Goal: Contribute content: Contribute content

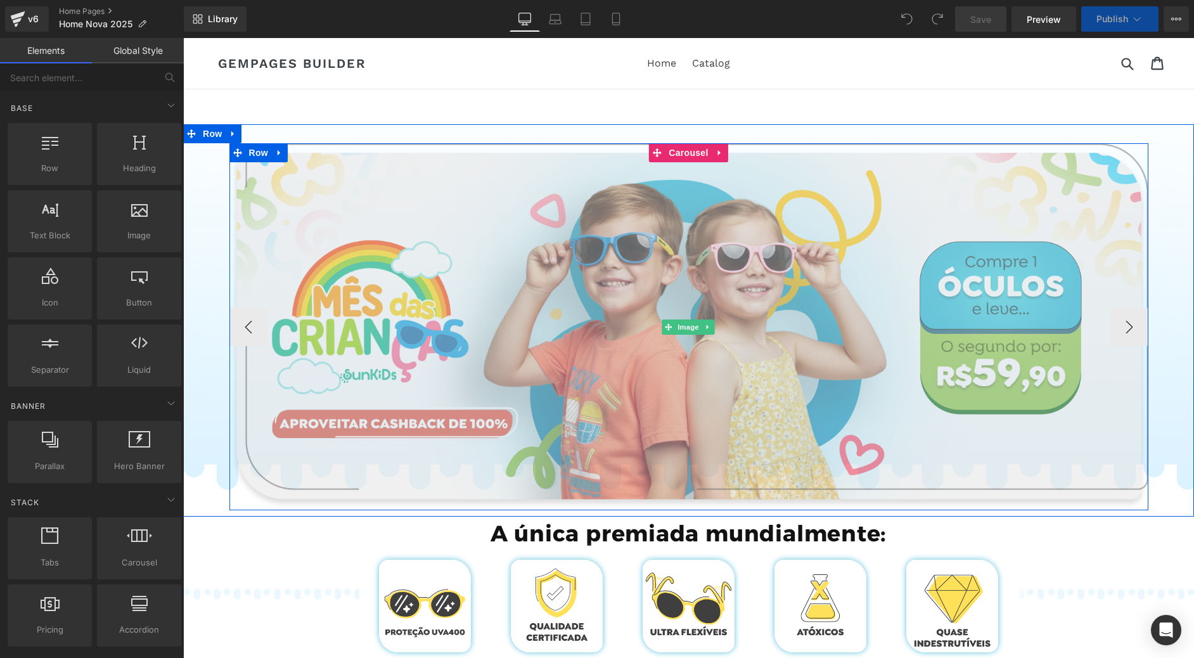
click at [615, 283] on img at bounding box center [688, 326] width 919 height 367
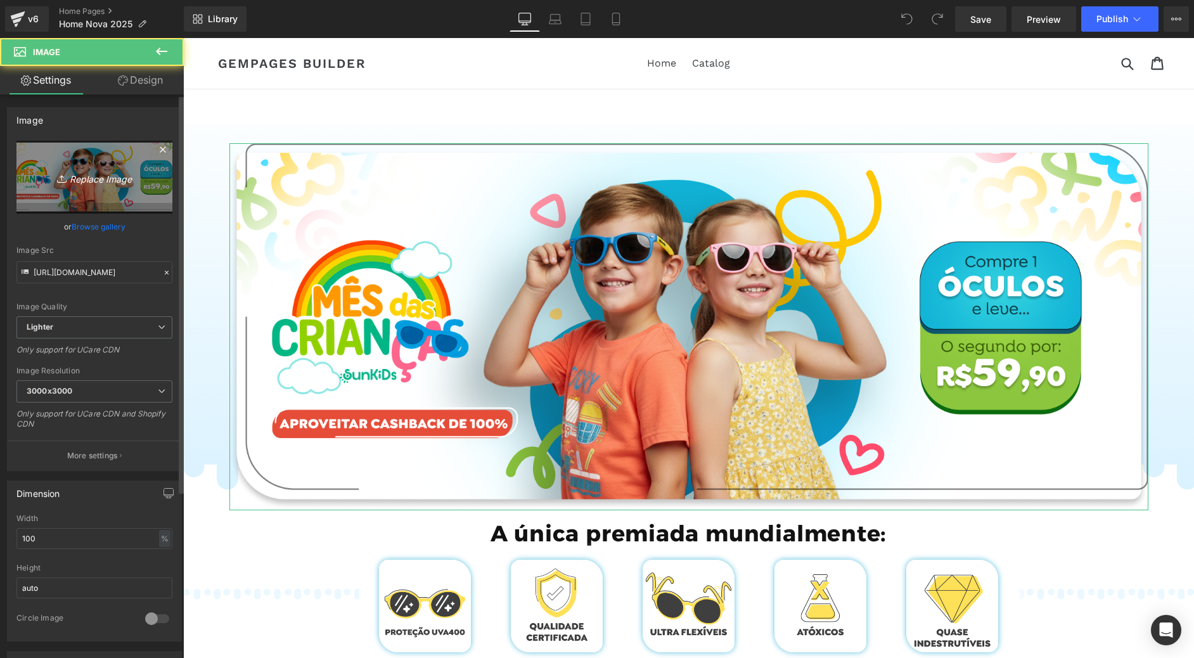
click at [94, 189] on link "Replace Image" at bounding box center [94, 177] width 156 height 73
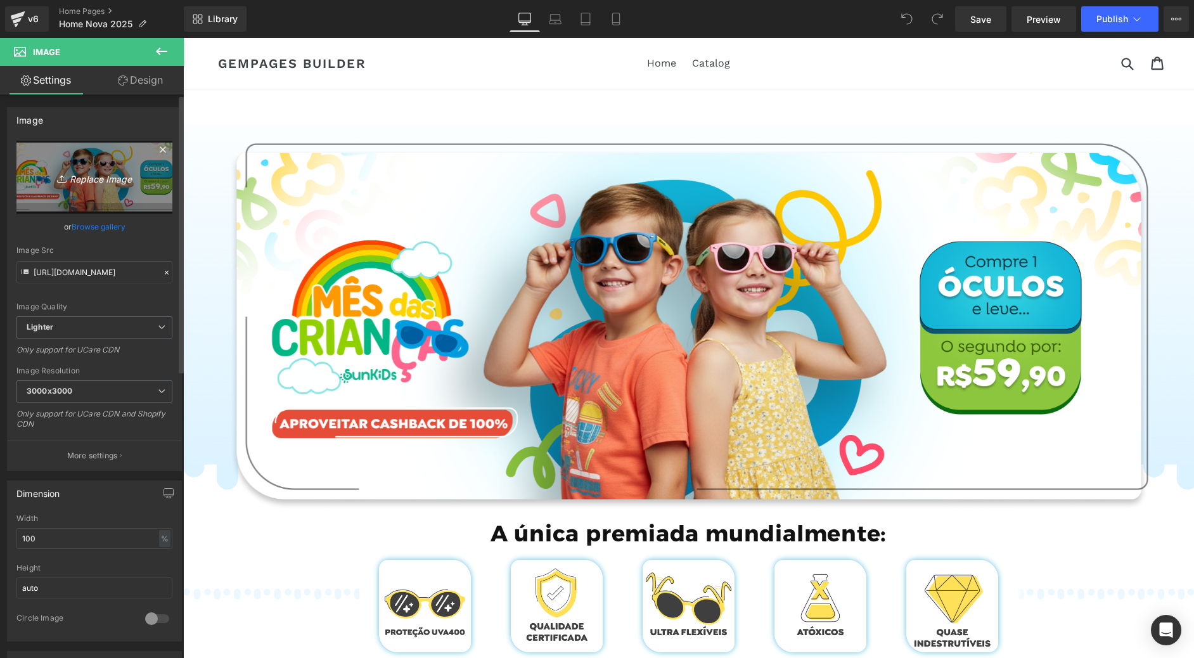
type input "C:\fakepath\BANNER PRODUTO MOBILE 60.webp"
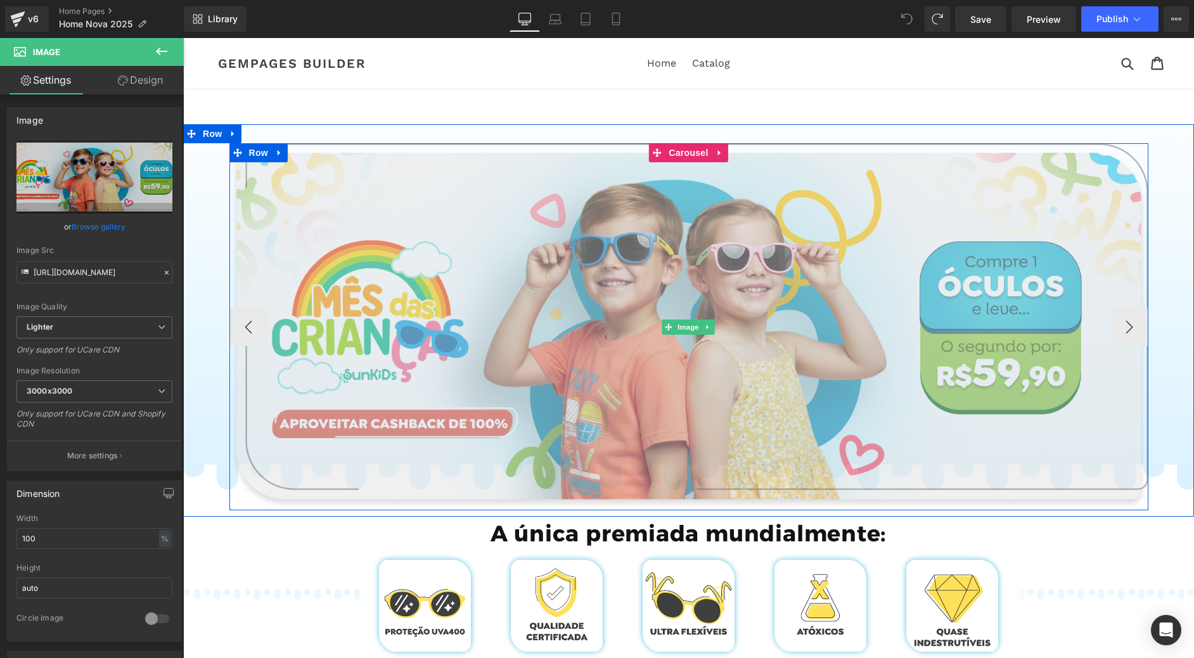
click at [426, 250] on img at bounding box center [688, 326] width 919 height 367
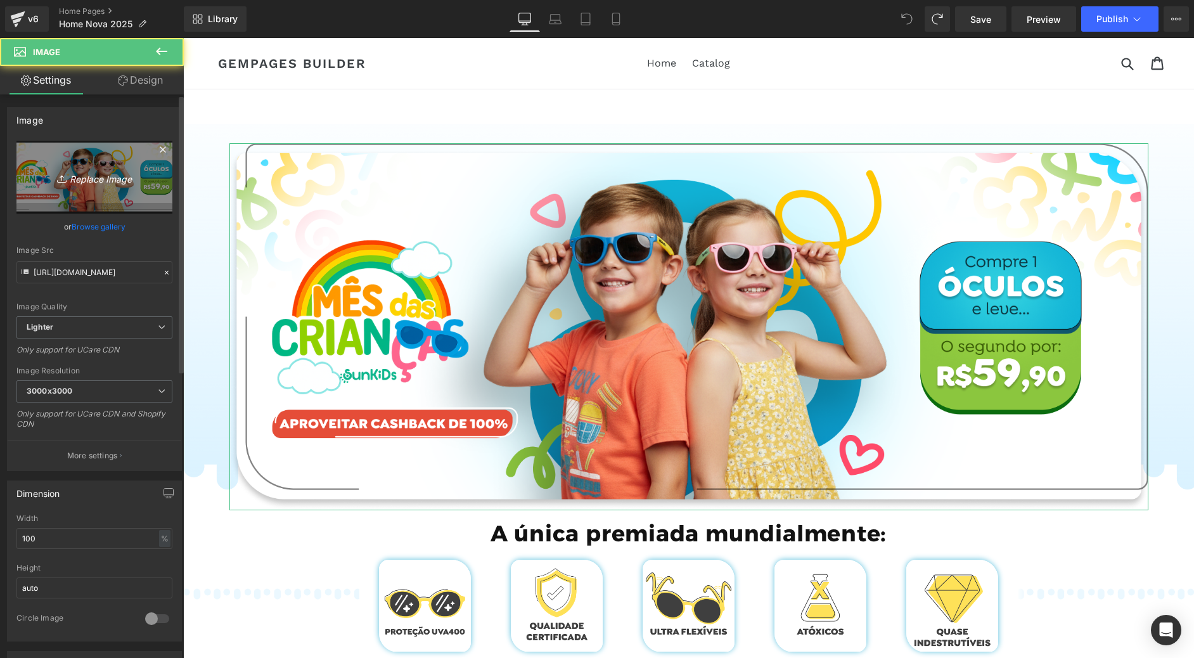
click at [80, 188] on link "Replace Image" at bounding box center [94, 177] width 156 height 73
type input "C:\fakepath\Group 785.webp"
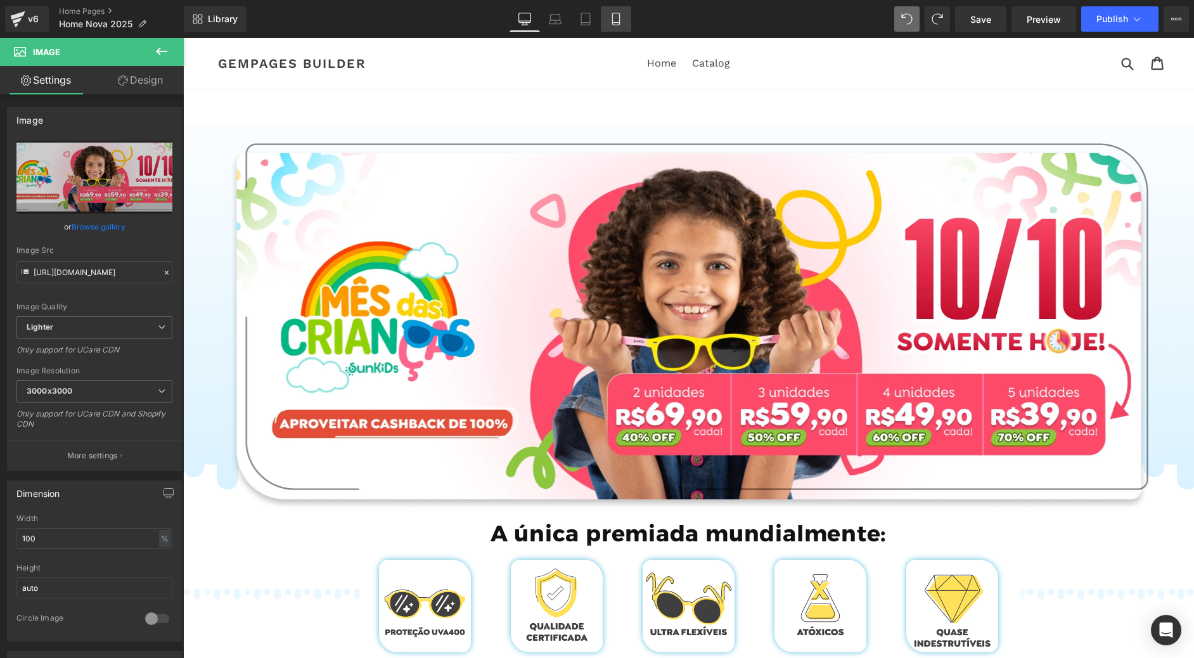
click at [615, 19] on icon at bounding box center [616, 19] width 13 height 13
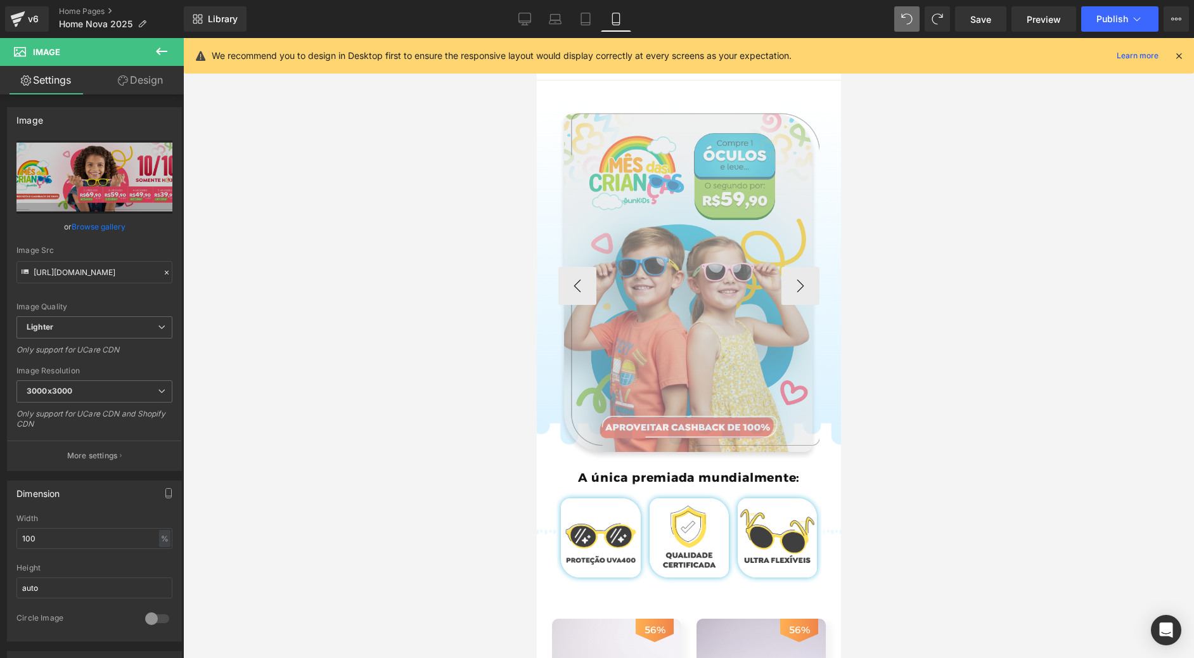
click at [686, 229] on img at bounding box center [689, 286] width 262 height 350
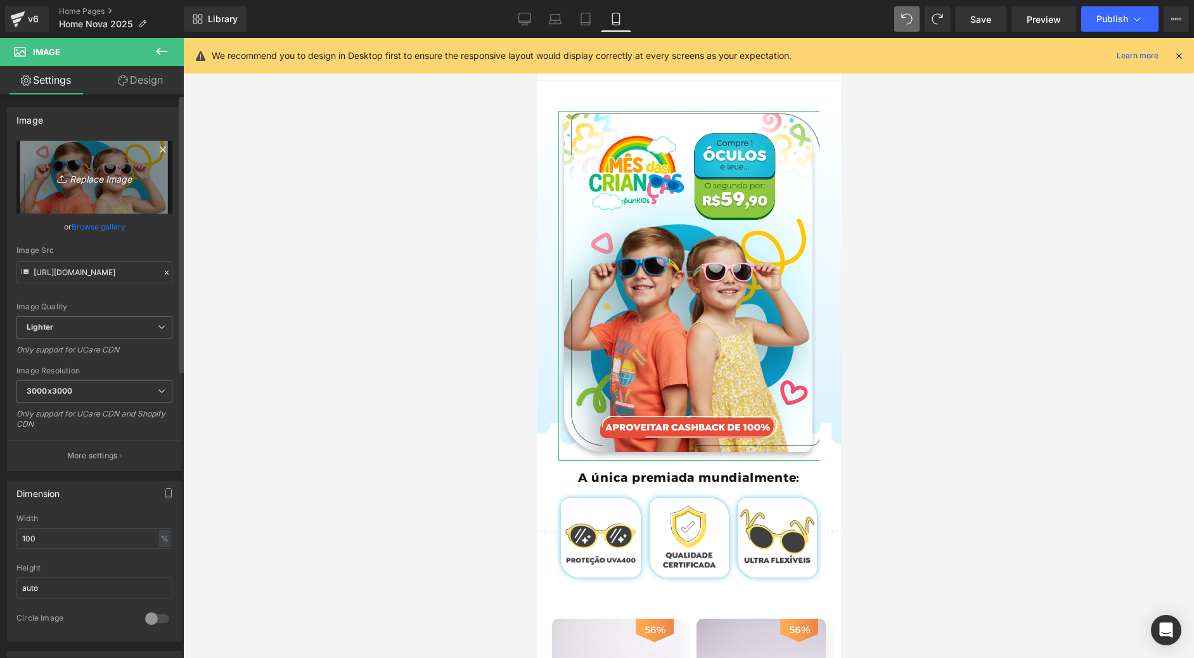
click at [98, 198] on link "Replace Image" at bounding box center [94, 177] width 156 height 73
type input "C:\fakepath\Group 772.webp"
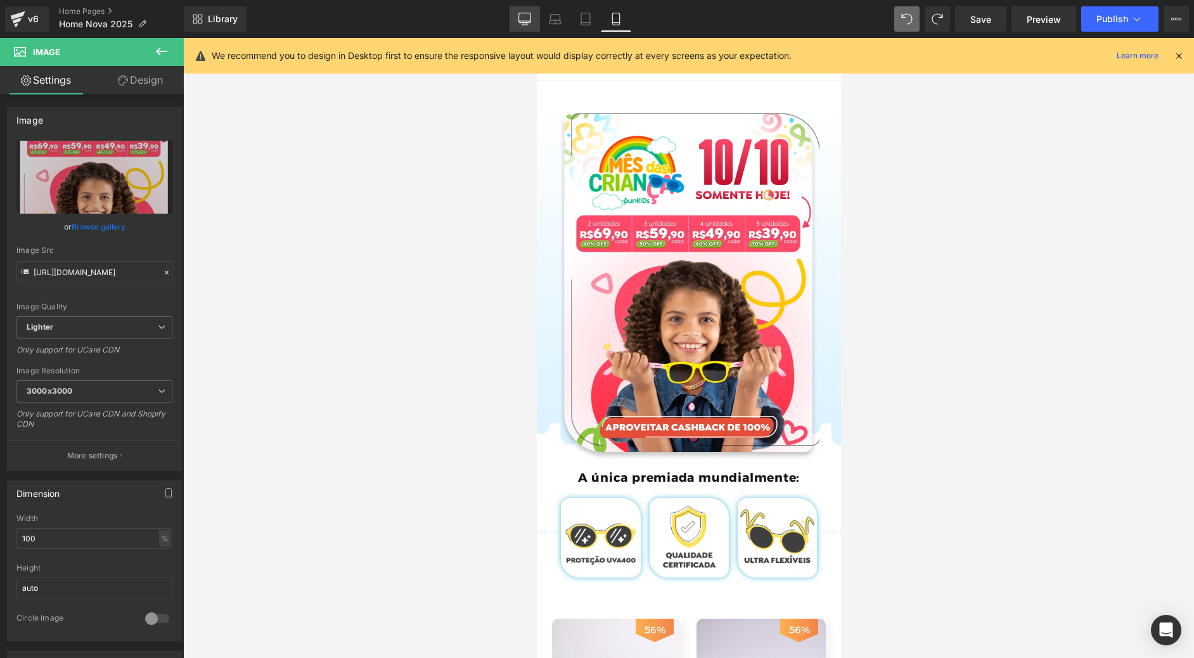
click at [527, 19] on icon at bounding box center [524, 19] width 13 height 13
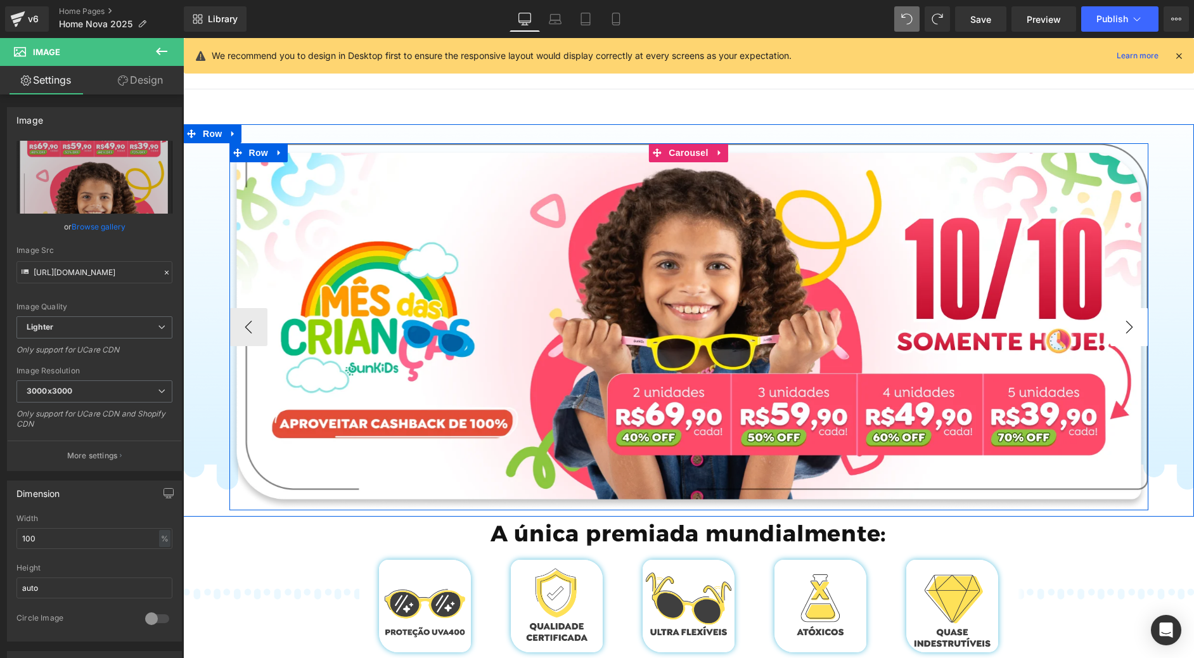
click at [1132, 322] on button "›" at bounding box center [1129, 327] width 38 height 38
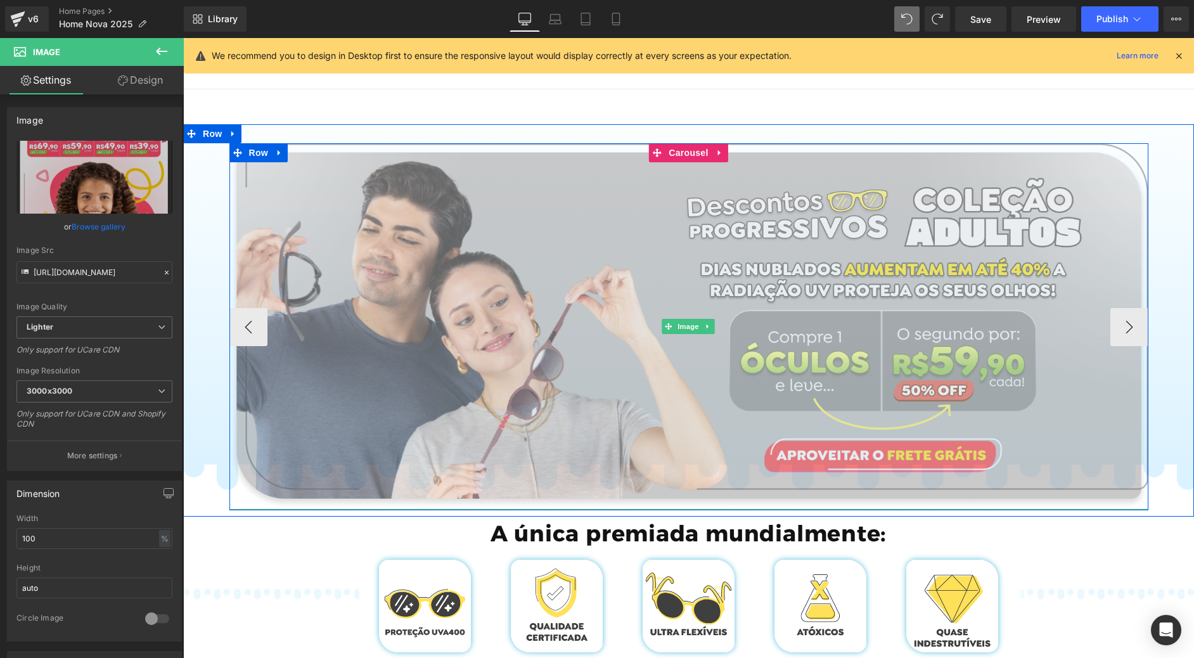
click at [705, 303] on img at bounding box center [688, 326] width 919 height 366
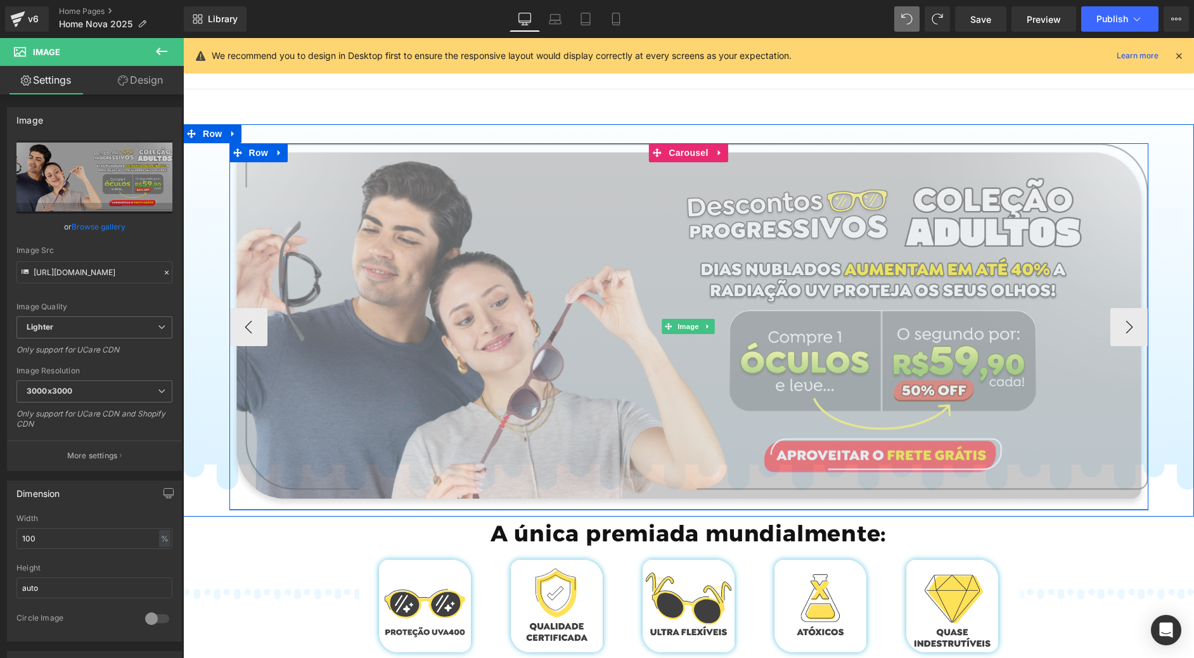
click at [527, 286] on img at bounding box center [688, 326] width 919 height 366
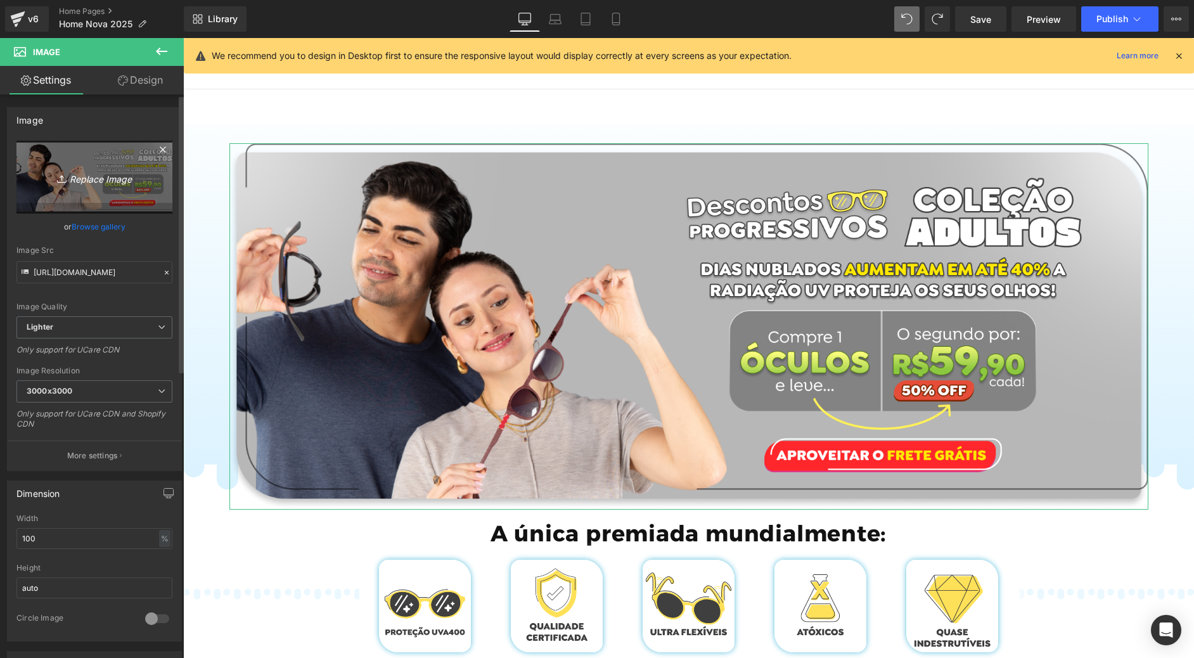
click at [105, 192] on link "Replace Image" at bounding box center [94, 177] width 156 height 73
type input "C:\fakepath\Group 718.webp"
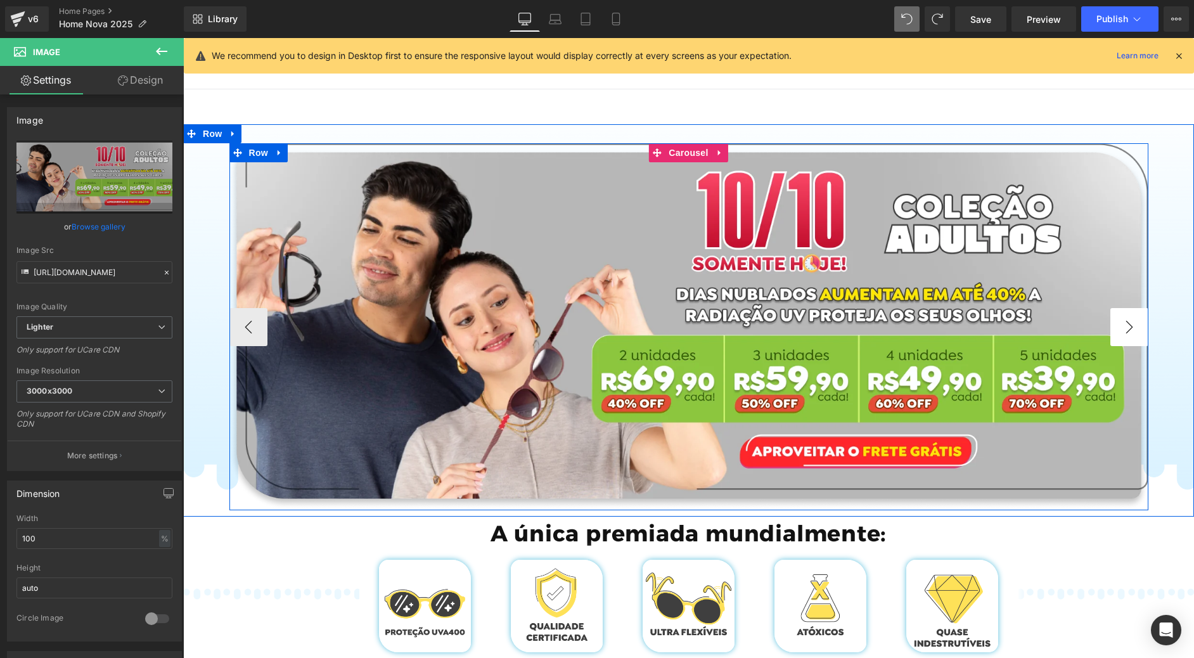
click at [1119, 319] on button "›" at bounding box center [1129, 327] width 38 height 38
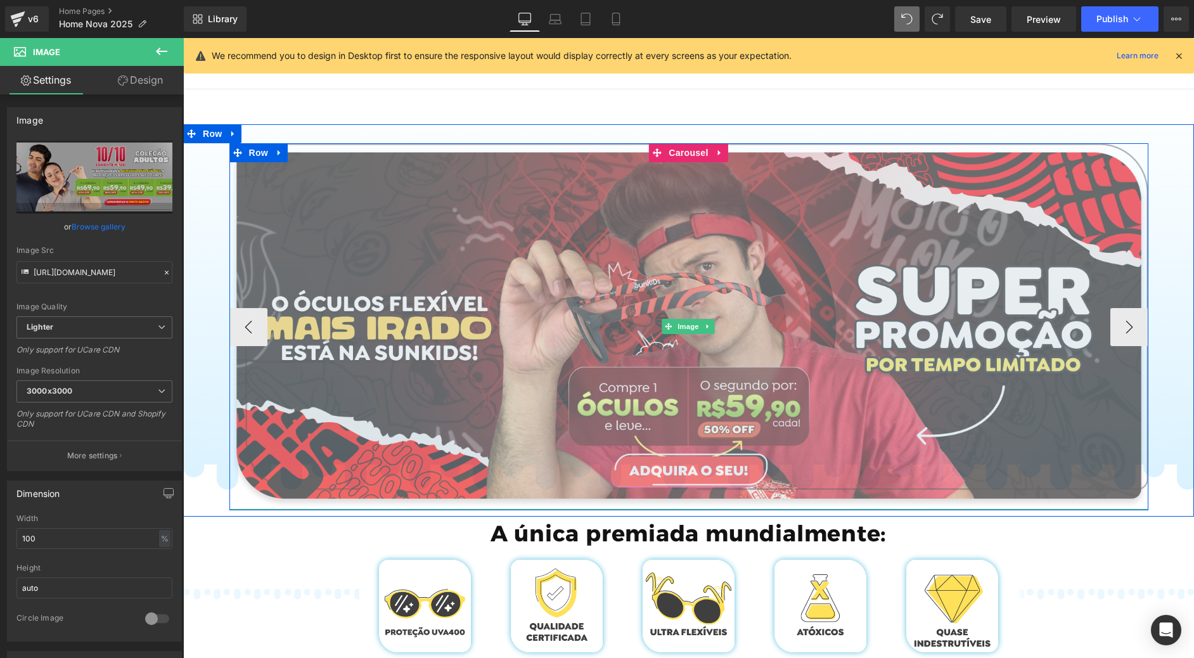
click at [727, 276] on img at bounding box center [688, 326] width 919 height 366
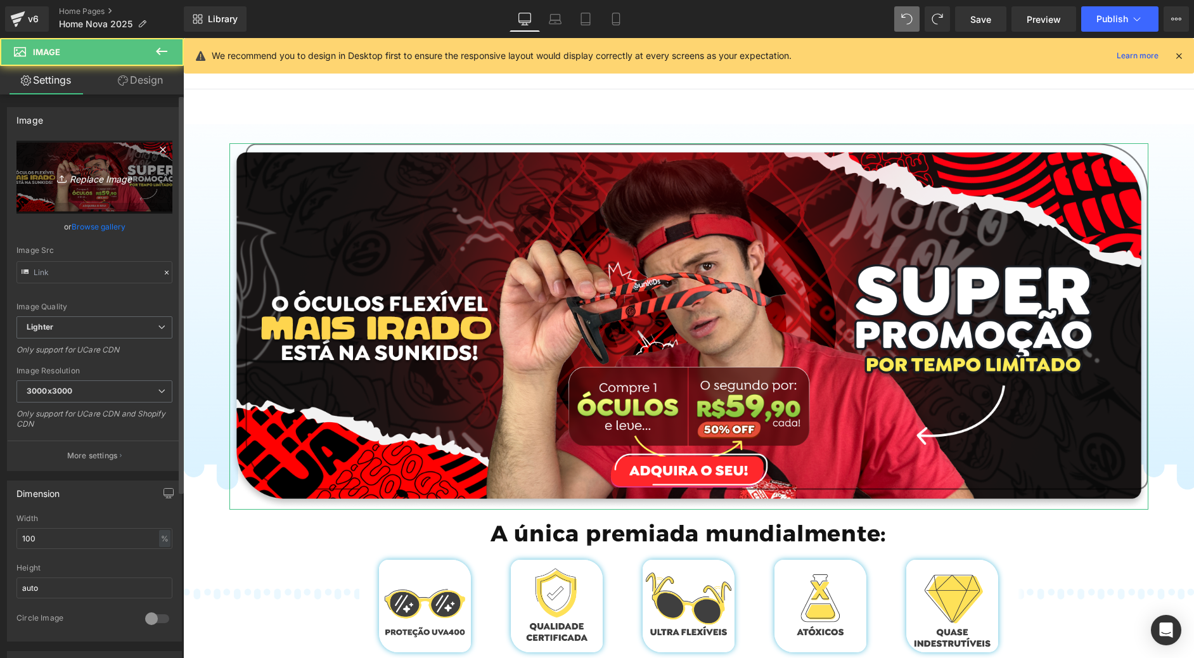
click at [125, 177] on icon "Replace Image" at bounding box center [94, 177] width 101 height 16
type input "C:\fakepath\Group 726.webp"
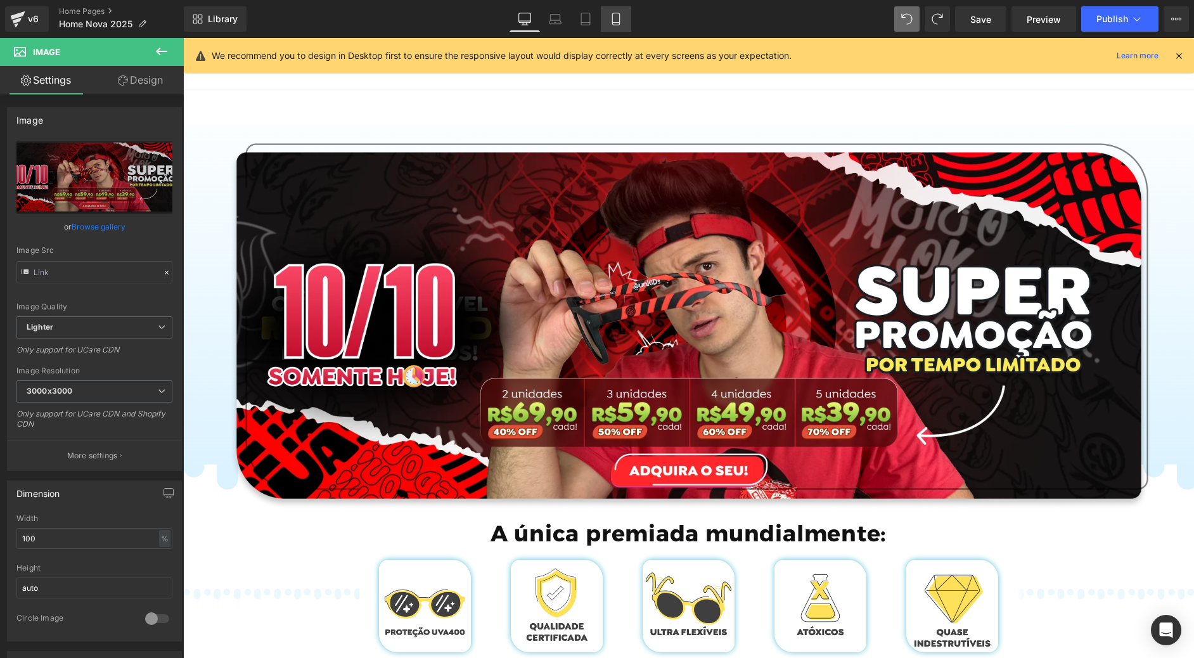
click at [618, 17] on icon at bounding box center [616, 19] width 13 height 13
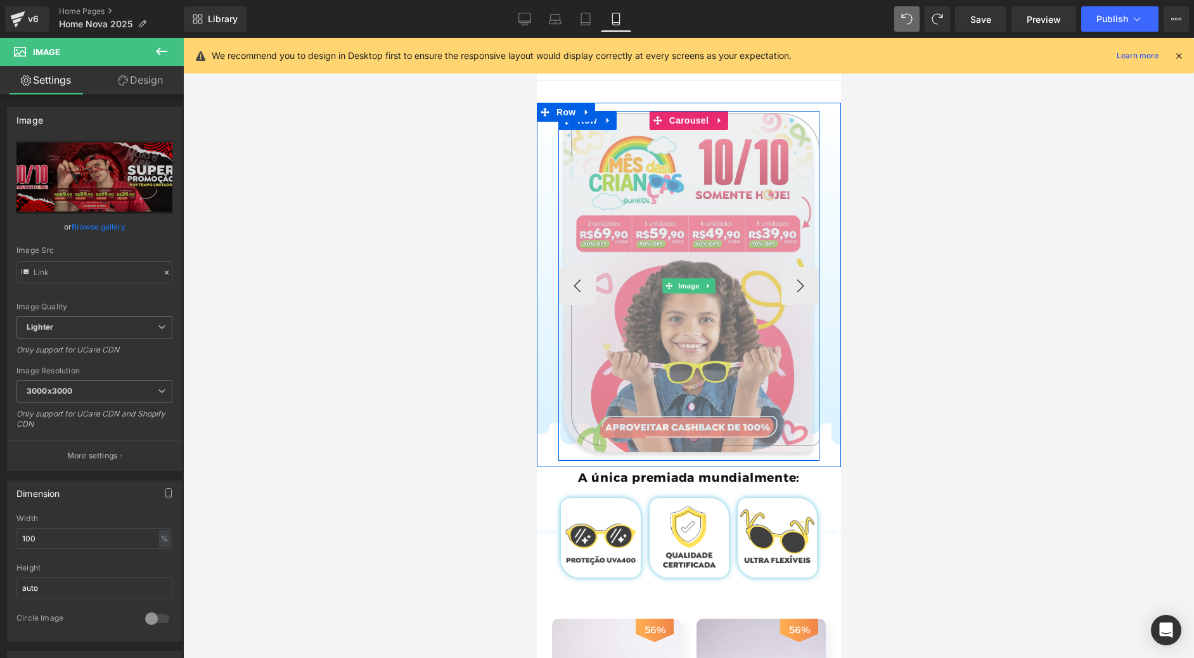
click at [651, 245] on img at bounding box center [689, 286] width 262 height 350
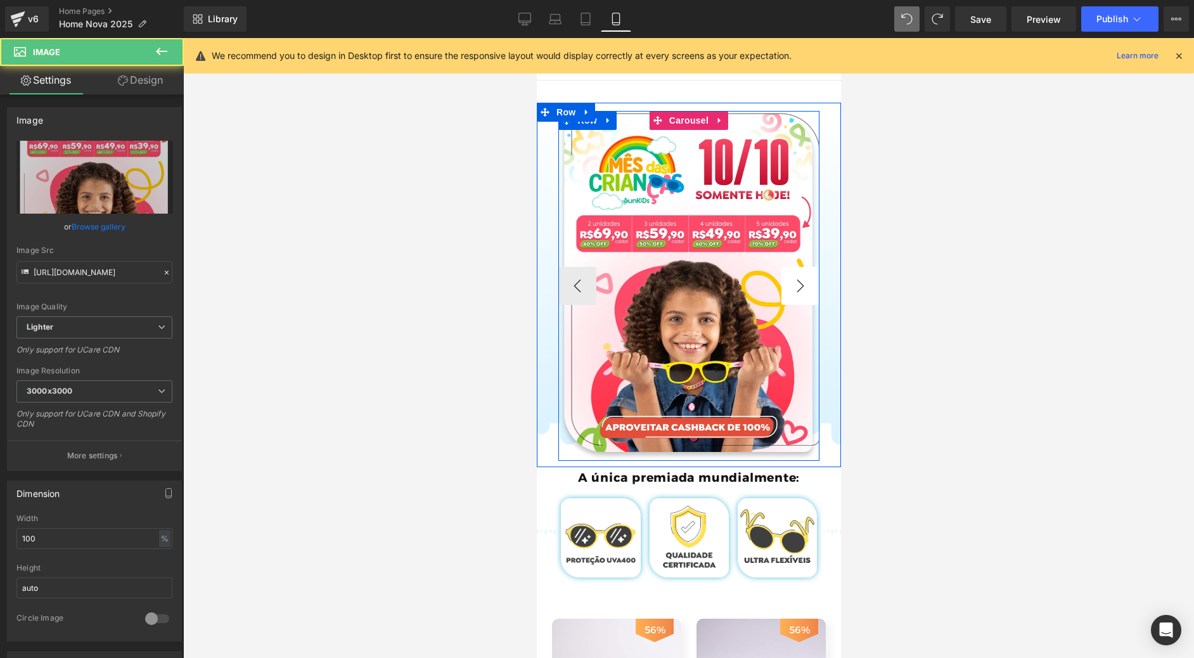
click at [784, 282] on button "›" at bounding box center [800, 286] width 38 height 38
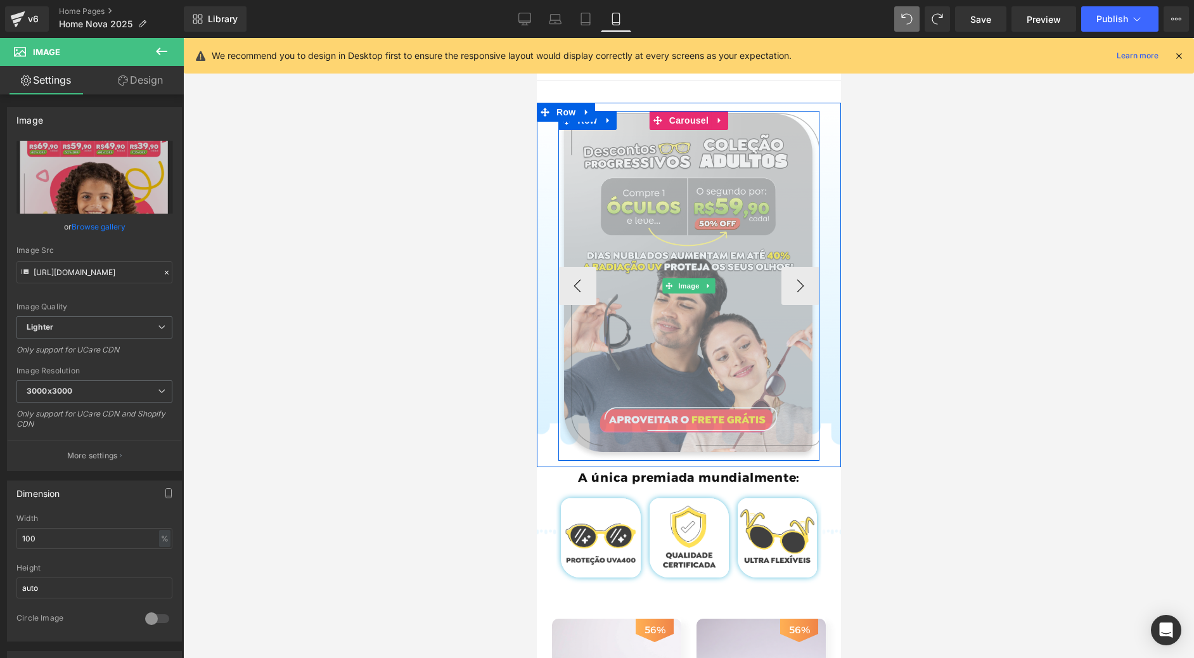
click at [724, 247] on img at bounding box center [689, 286] width 262 height 350
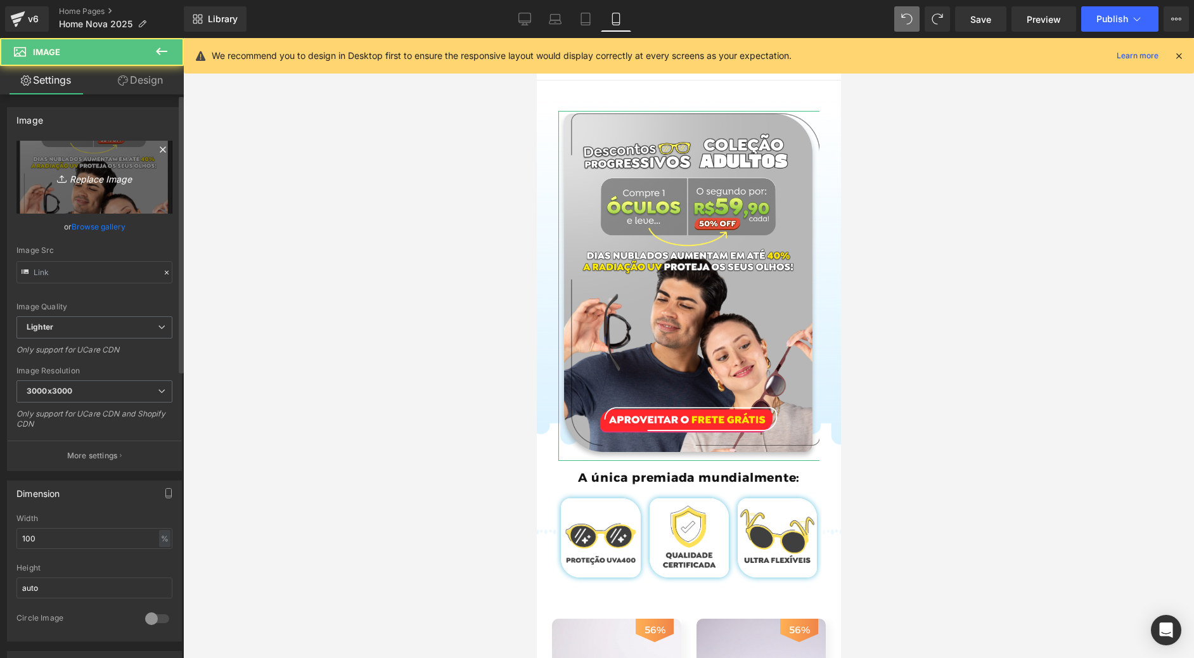
click at [112, 187] on link "Replace Image" at bounding box center [94, 177] width 156 height 73
type input "C:\fakepath\Group 727.webp"
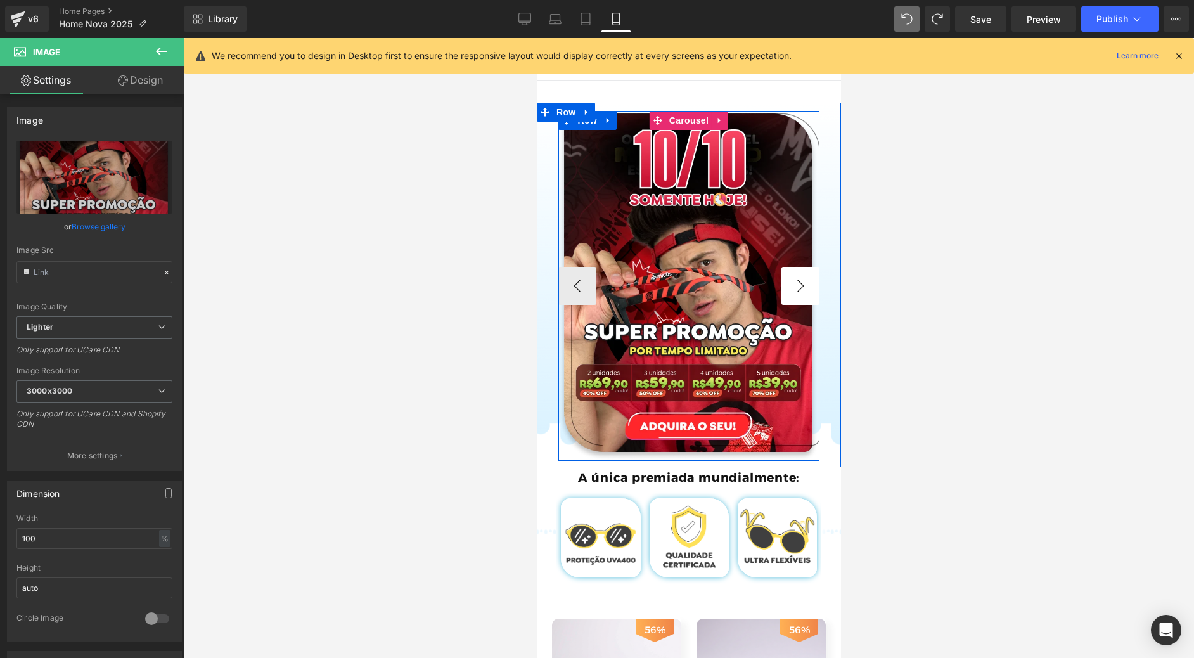
click at [782, 285] on button "›" at bounding box center [800, 286] width 38 height 38
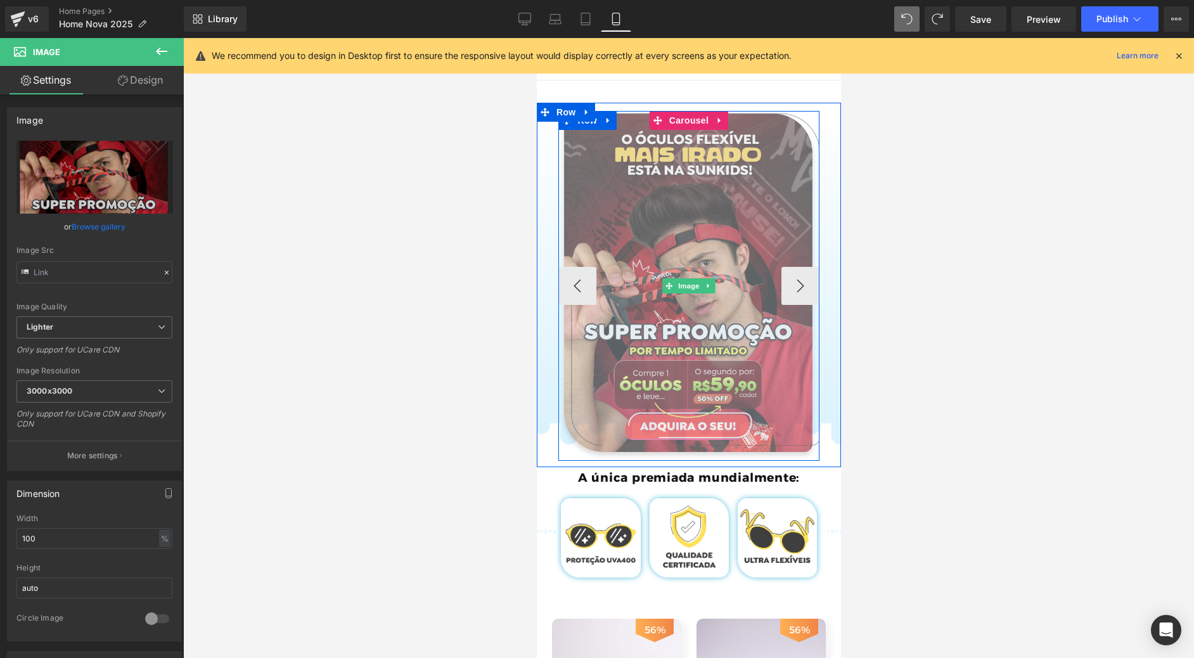
click at [698, 241] on img at bounding box center [689, 286] width 262 height 350
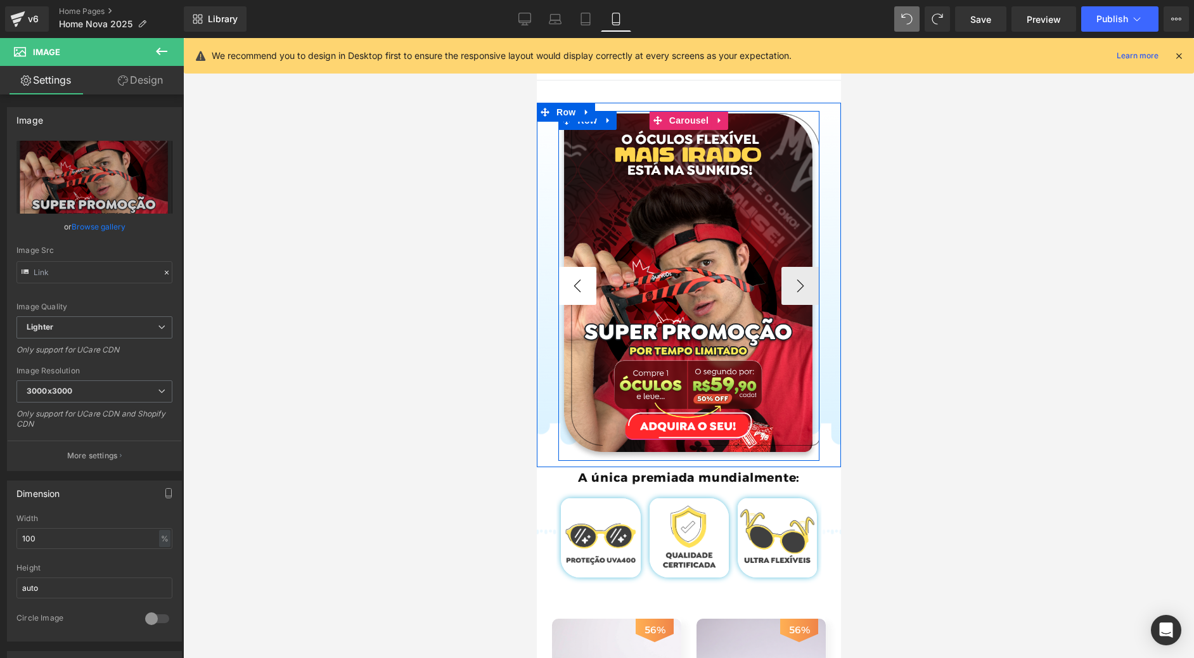
click at [558, 289] on button "‹" at bounding box center [577, 286] width 38 height 38
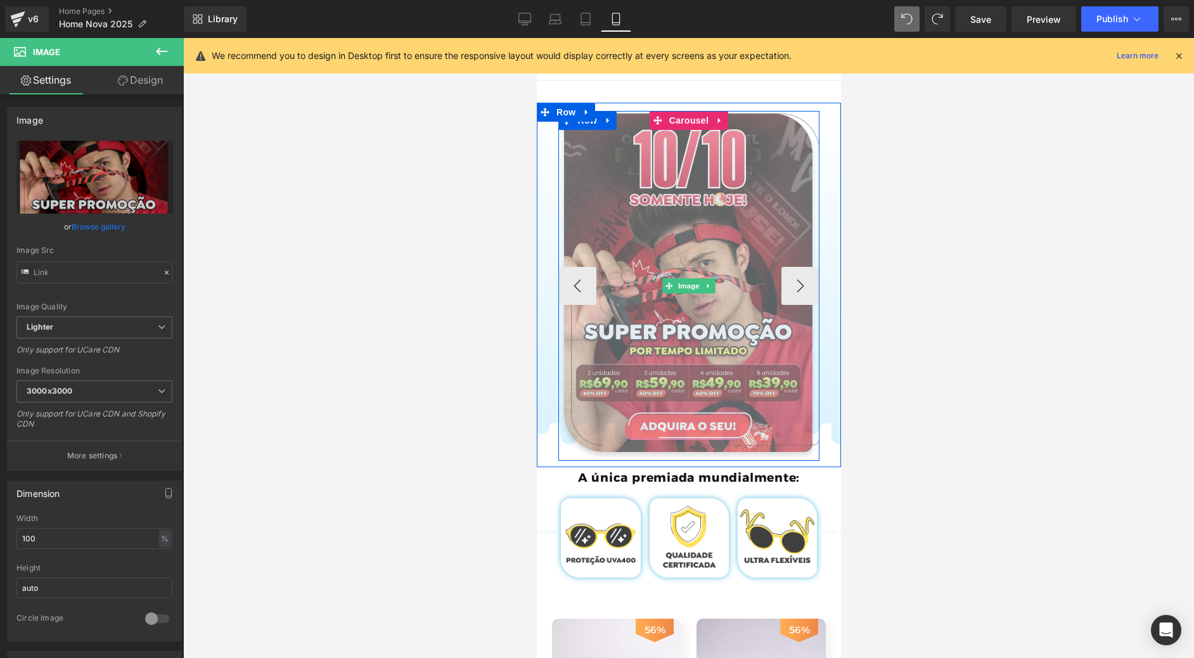
click at [687, 238] on img at bounding box center [689, 286] width 262 height 350
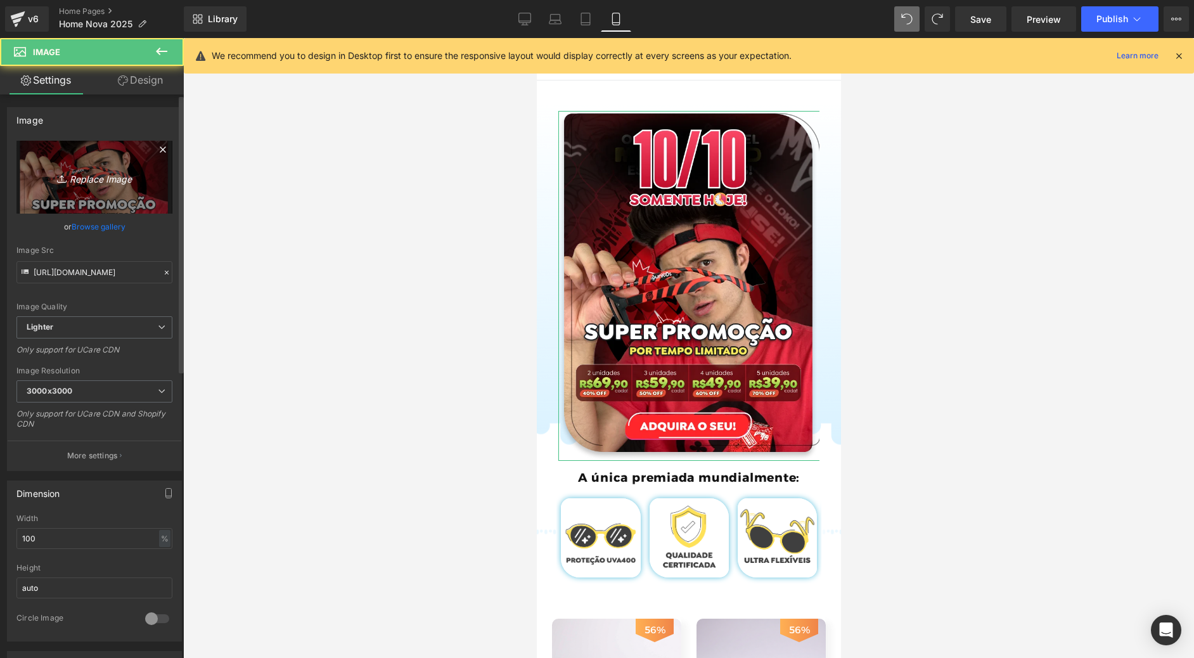
click at [86, 186] on link "Replace Image" at bounding box center [94, 177] width 156 height 73
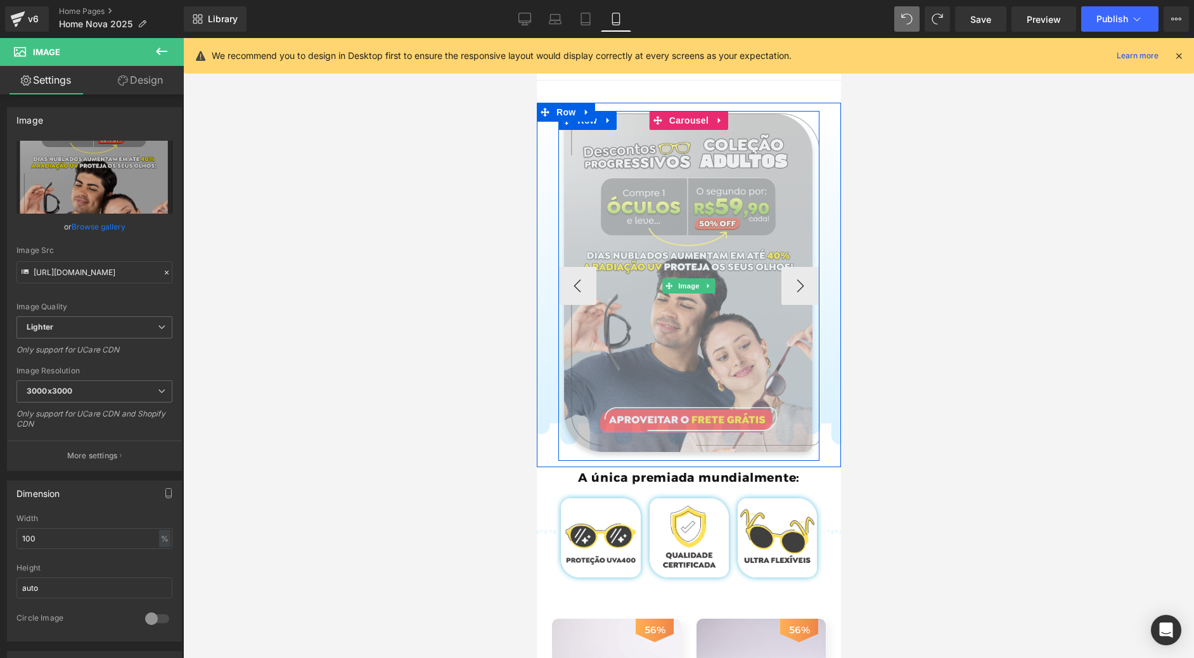
click at [689, 278] on img at bounding box center [689, 286] width 262 height 350
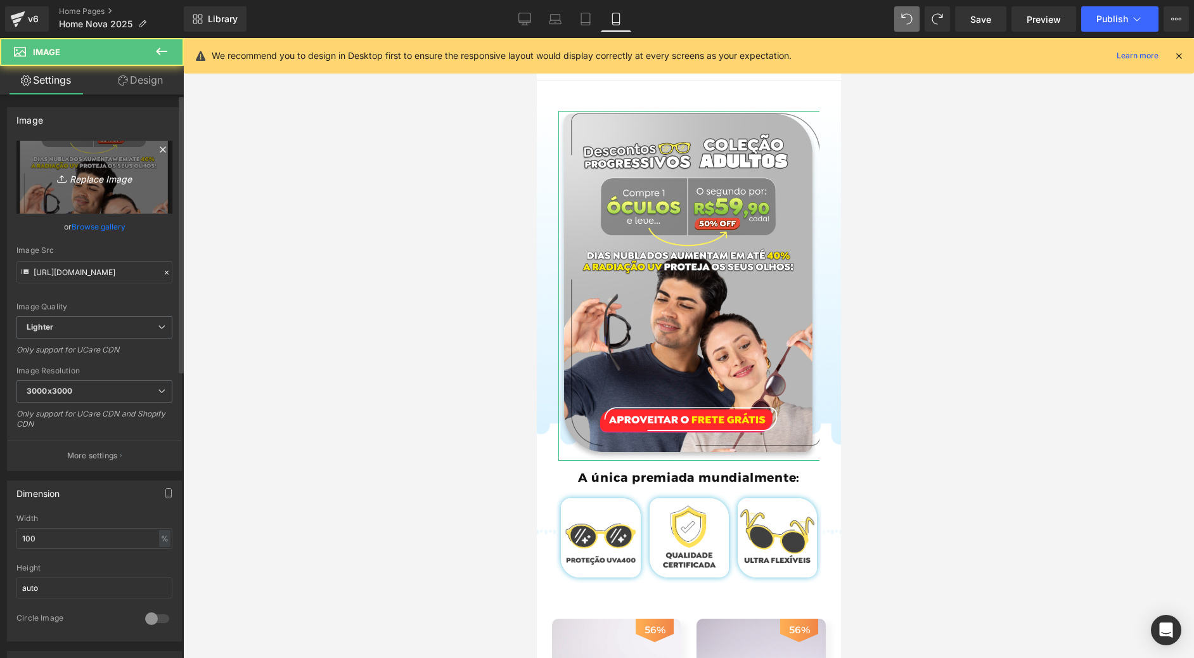
click at [88, 191] on link "Replace Image" at bounding box center [94, 177] width 156 height 73
type input "C:\fakepath\Group 804.webp"
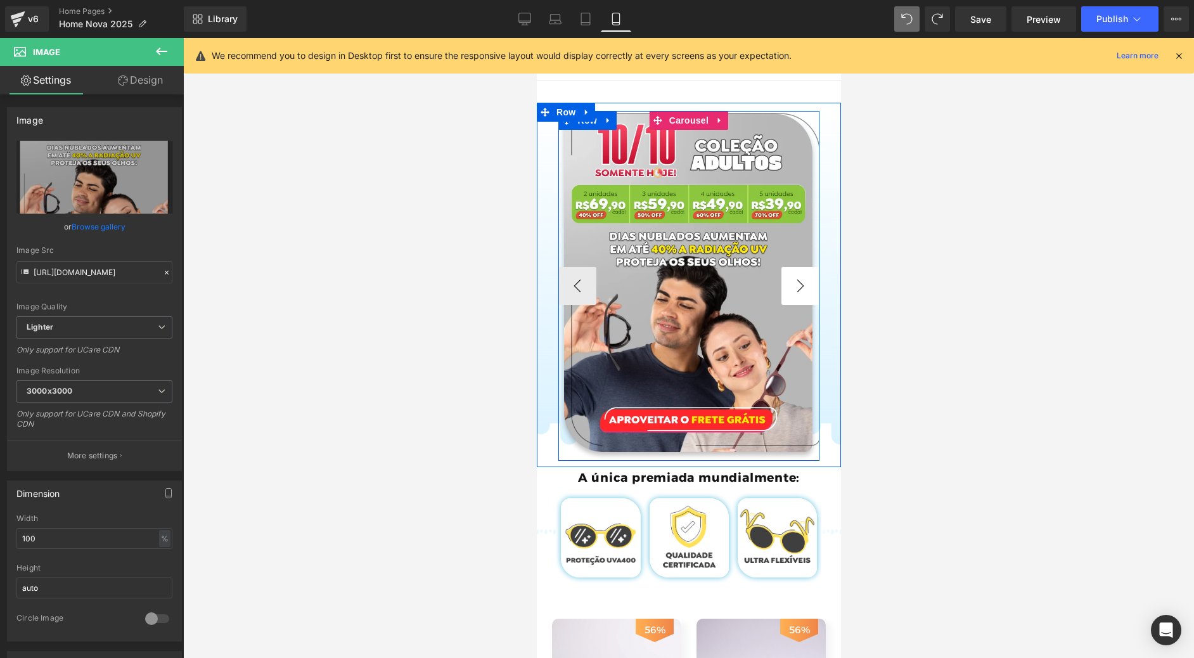
click at [799, 291] on button "›" at bounding box center [800, 286] width 38 height 38
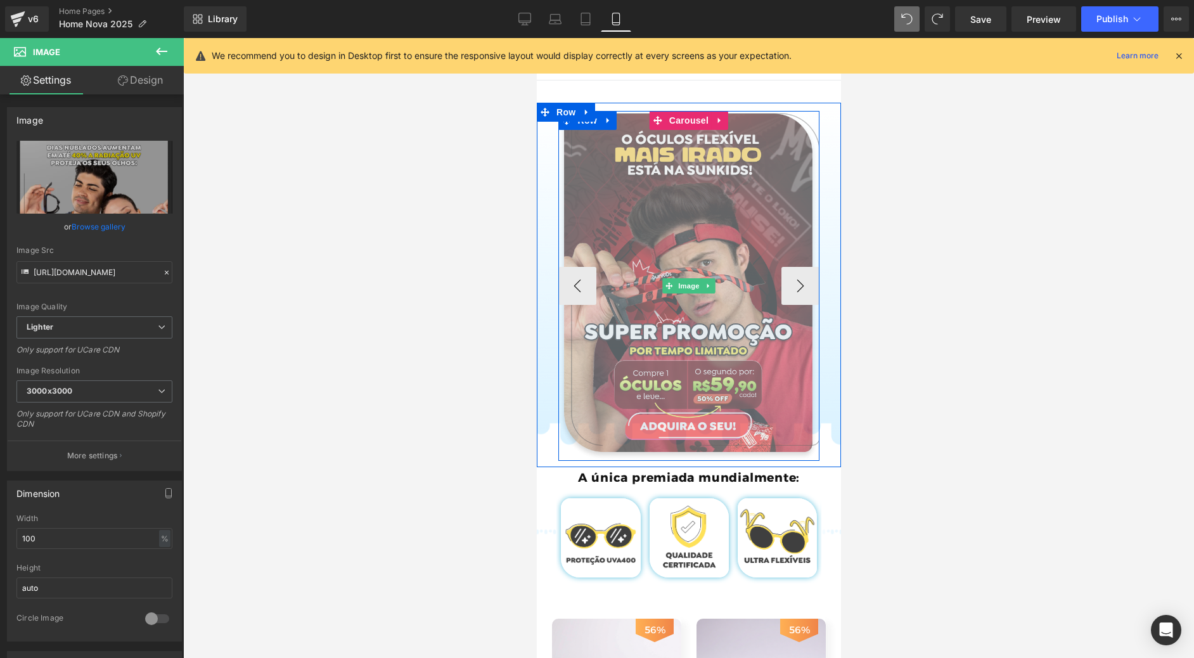
click at [706, 215] on img at bounding box center [689, 286] width 262 height 350
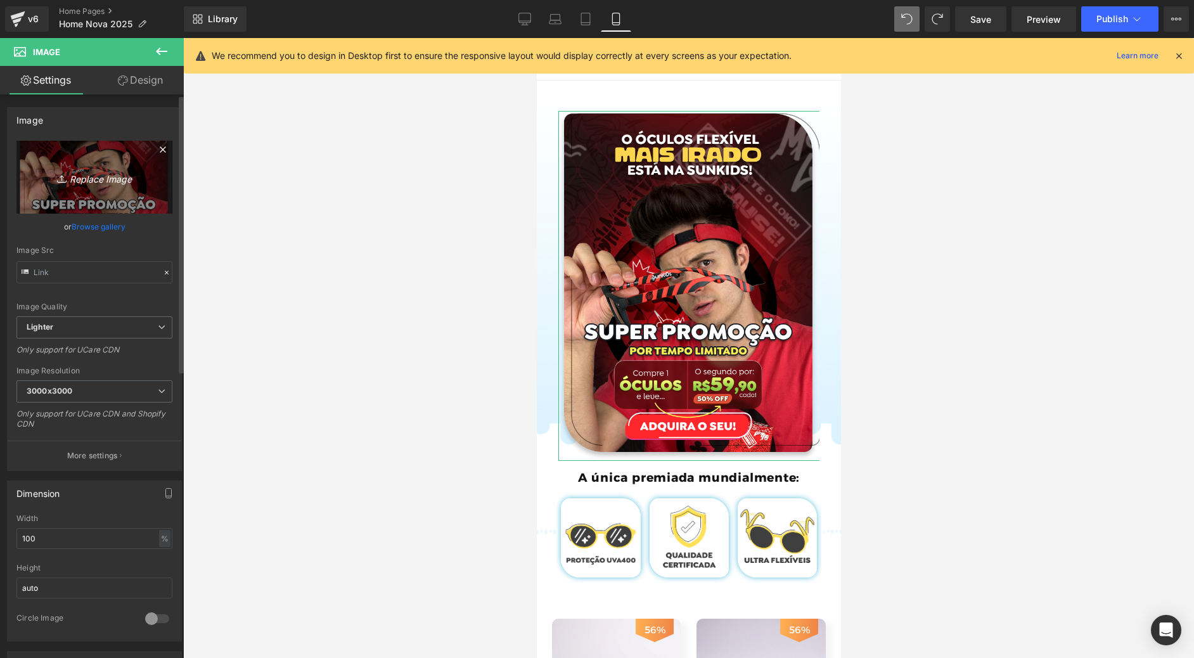
click at [84, 188] on link "Replace Image" at bounding box center [94, 177] width 156 height 73
type input "C:\fakepath\Group 727.webp"
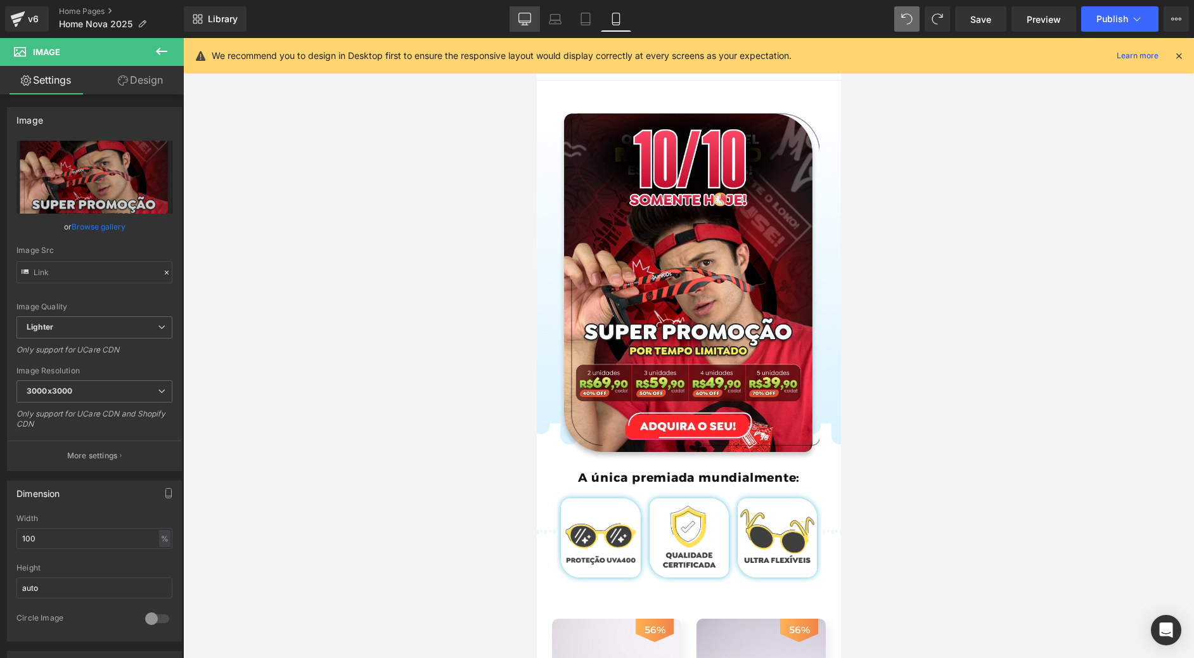
click at [525, 25] on icon at bounding box center [524, 25] width 6 height 0
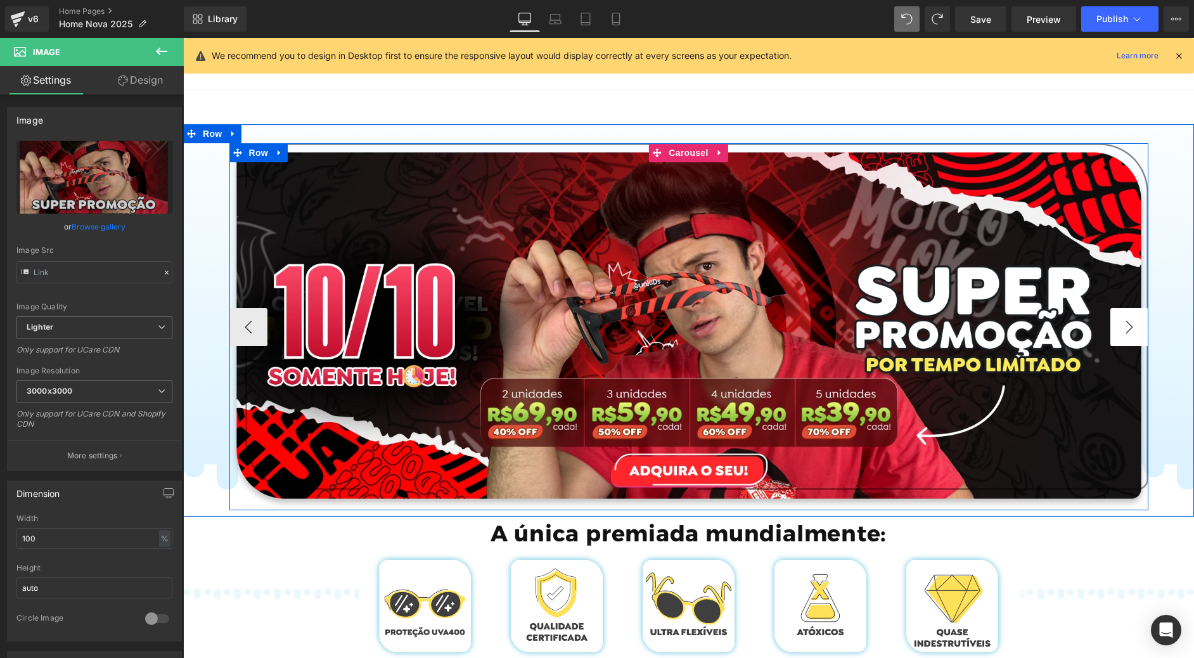
click at [1116, 324] on button "›" at bounding box center [1129, 327] width 38 height 38
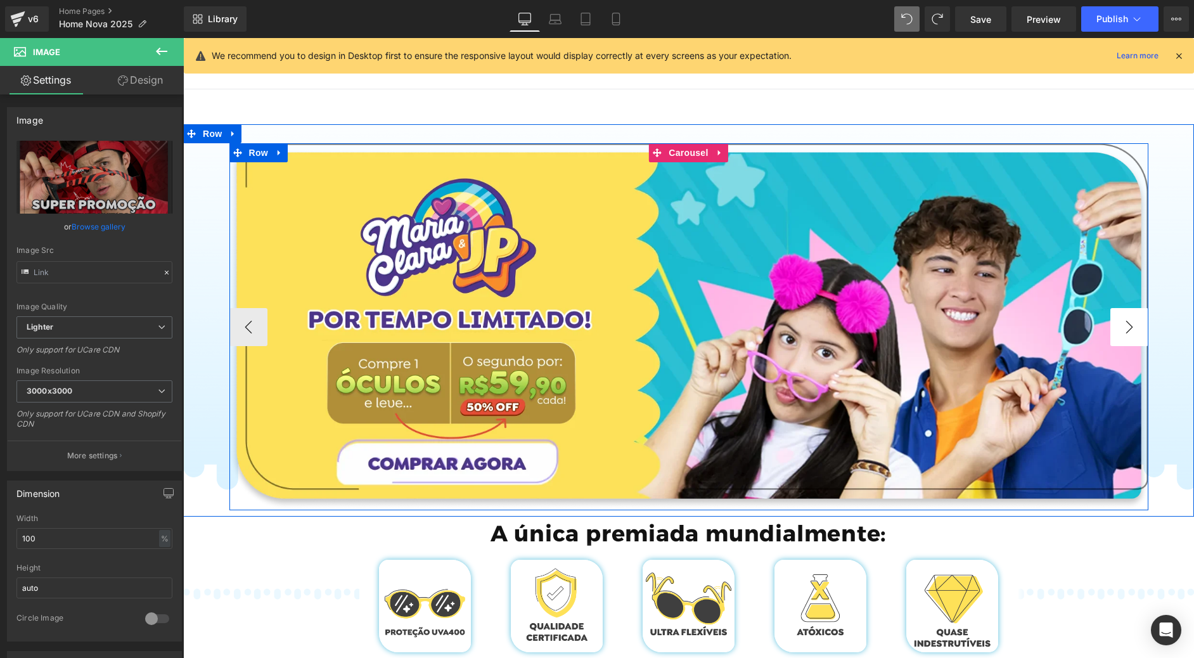
click at [1128, 326] on button "›" at bounding box center [1129, 327] width 38 height 38
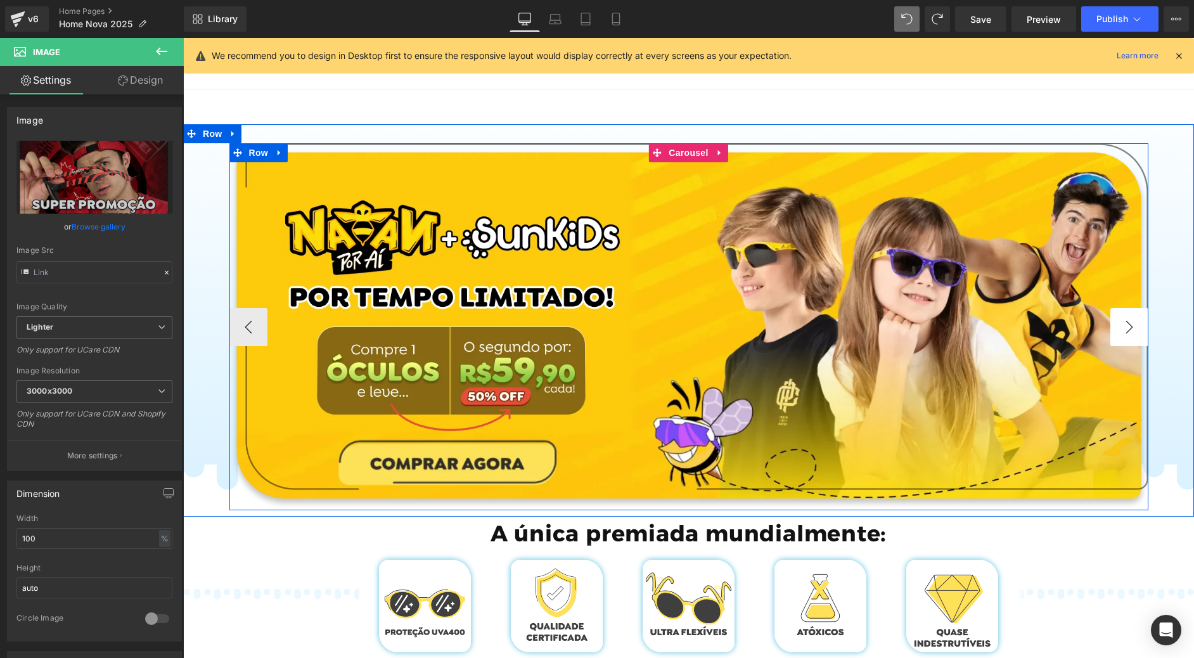
click at [1128, 326] on button "›" at bounding box center [1129, 327] width 38 height 38
click at [254, 323] on button "‹" at bounding box center [248, 327] width 38 height 38
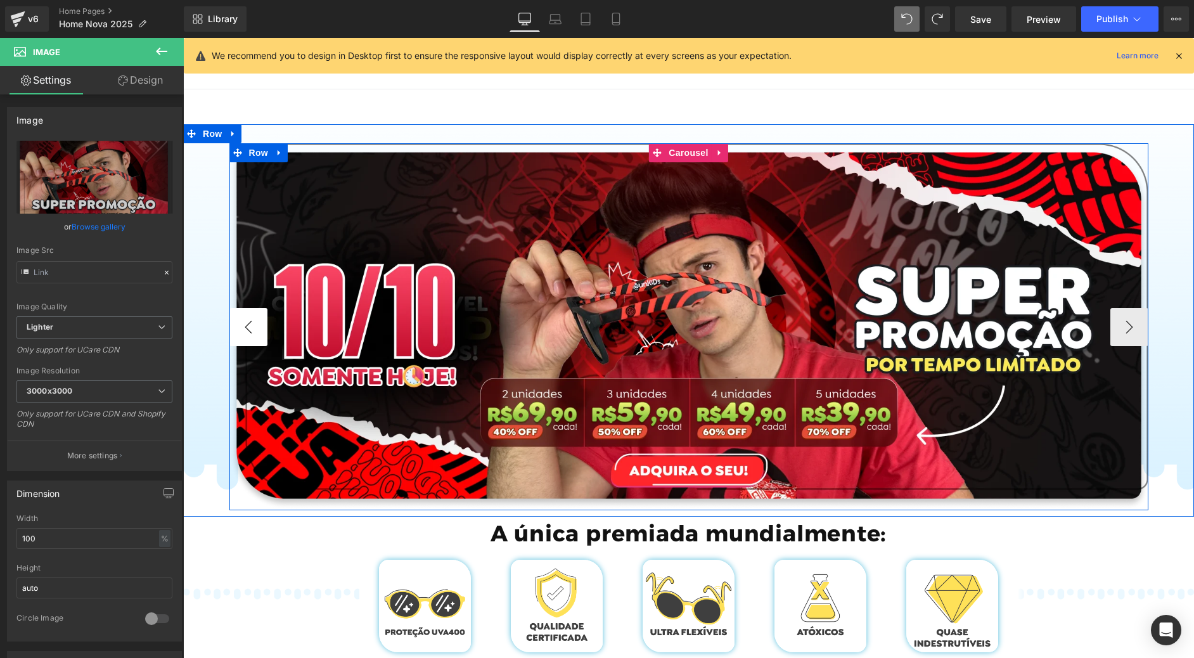
click at [254, 323] on button "‹" at bounding box center [248, 327] width 38 height 38
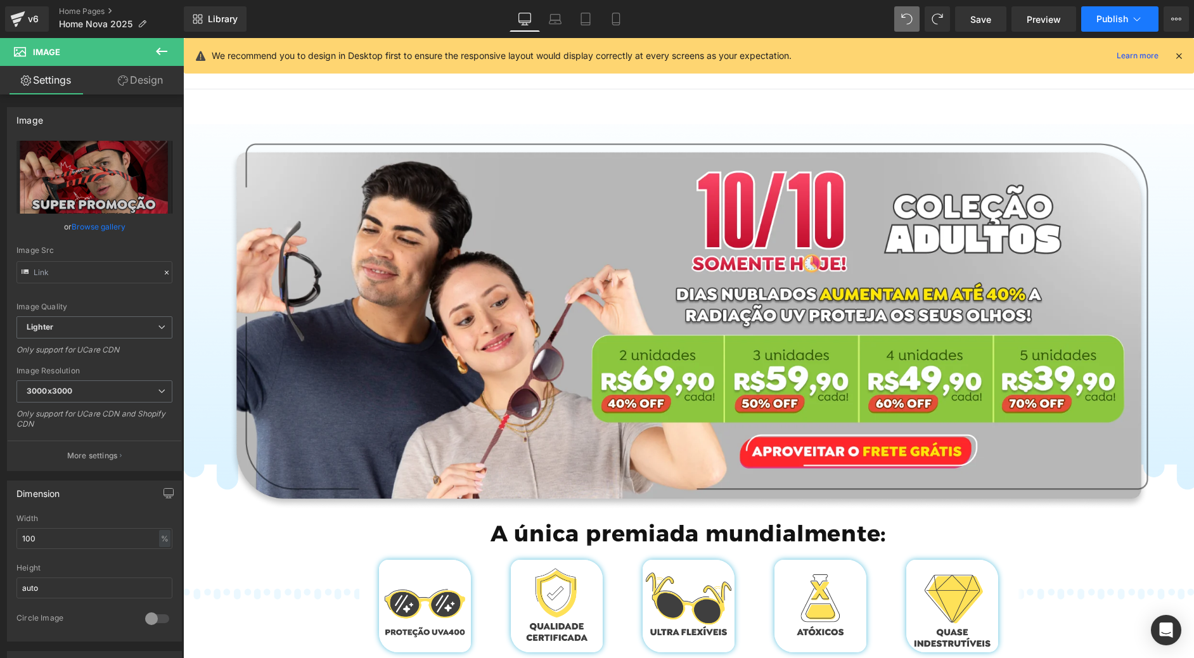
click at [1137, 20] on icon at bounding box center [1136, 19] width 13 height 13
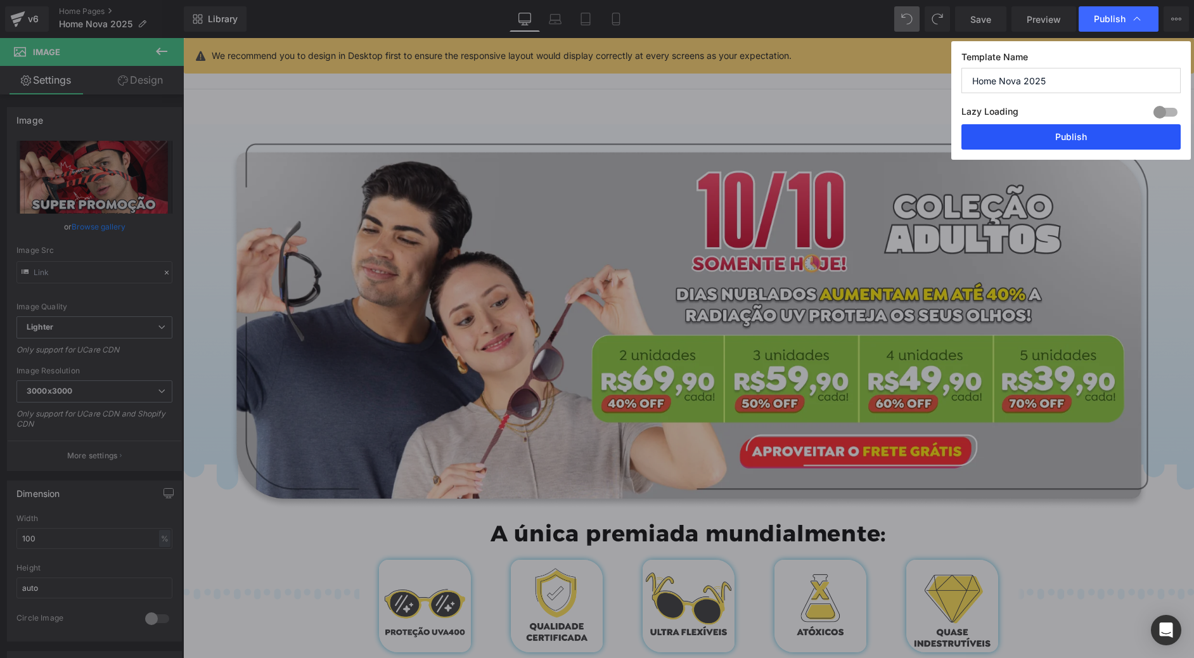
click at [1049, 144] on button "Publish" at bounding box center [1070, 136] width 219 height 25
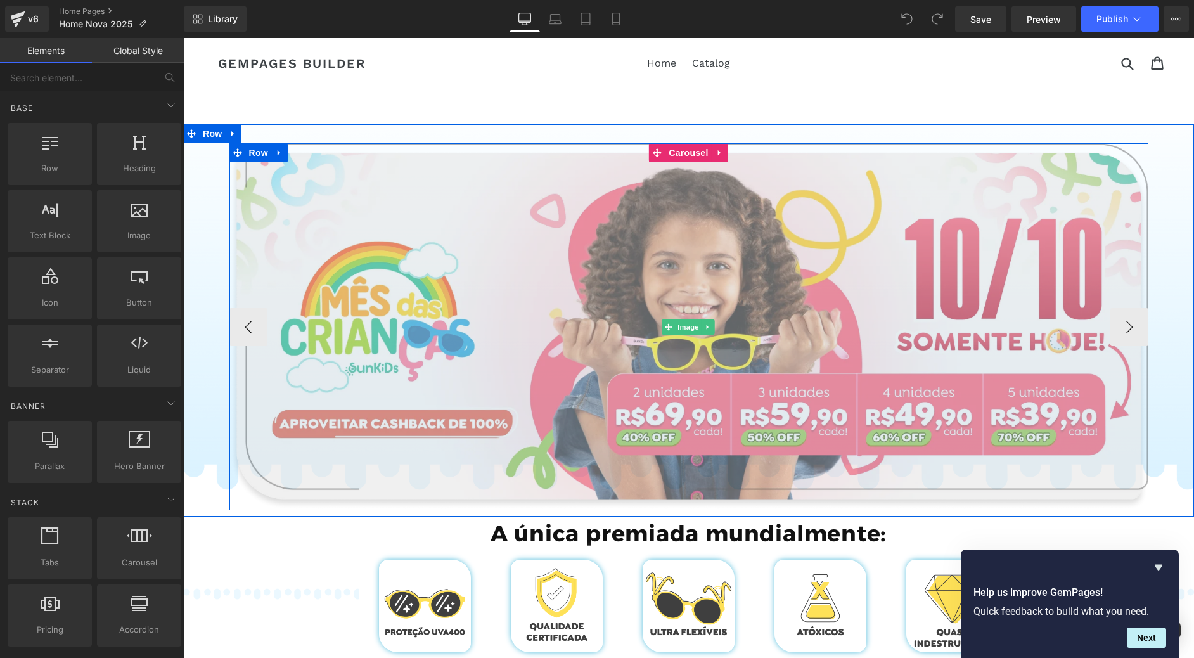
click at [678, 234] on img at bounding box center [688, 326] width 919 height 367
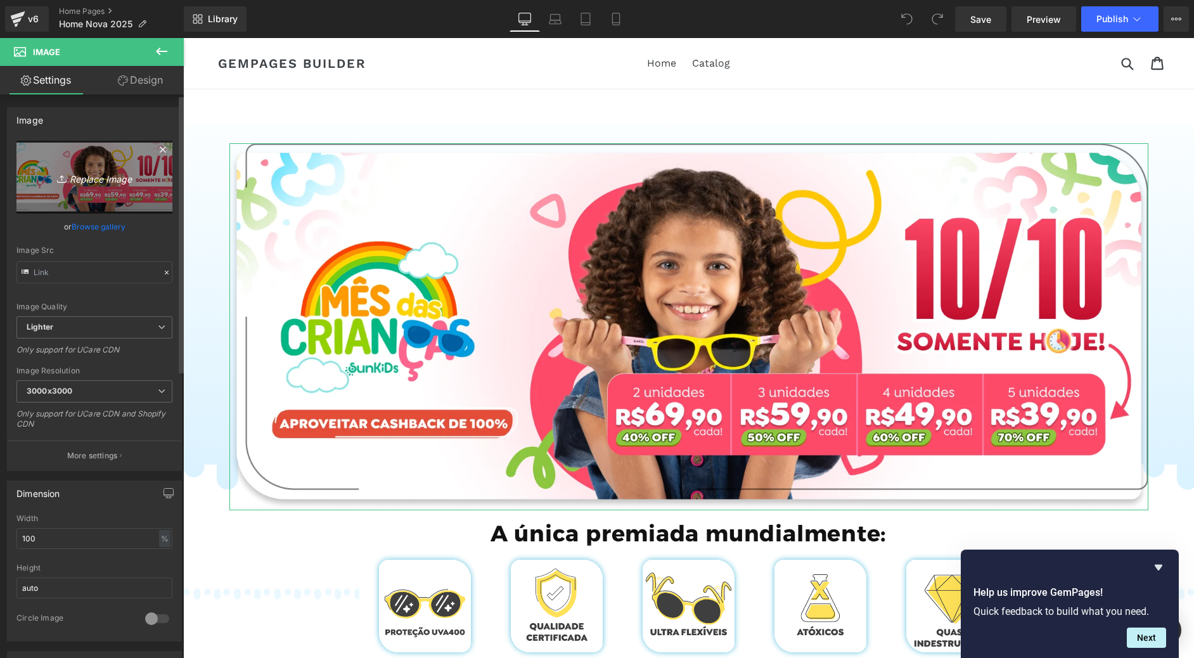
click at [73, 194] on link "Replace Image" at bounding box center [94, 177] width 156 height 73
type input "C:\fakepath\Group 785.webp"
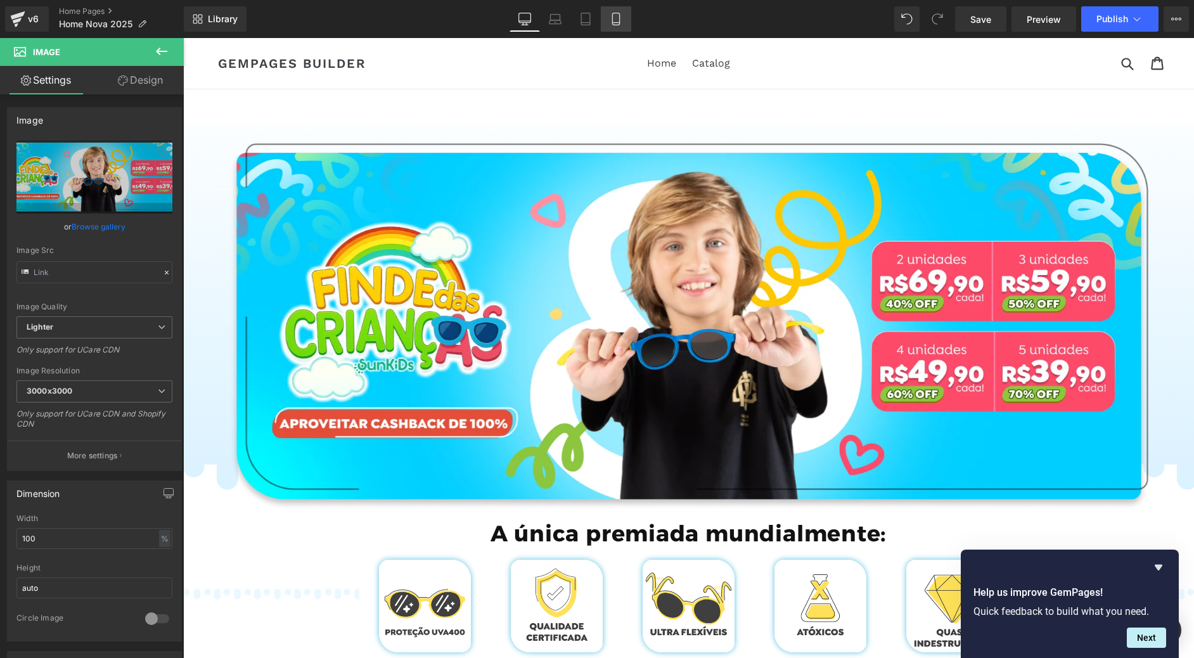
click at [618, 15] on icon at bounding box center [616, 19] width 13 height 13
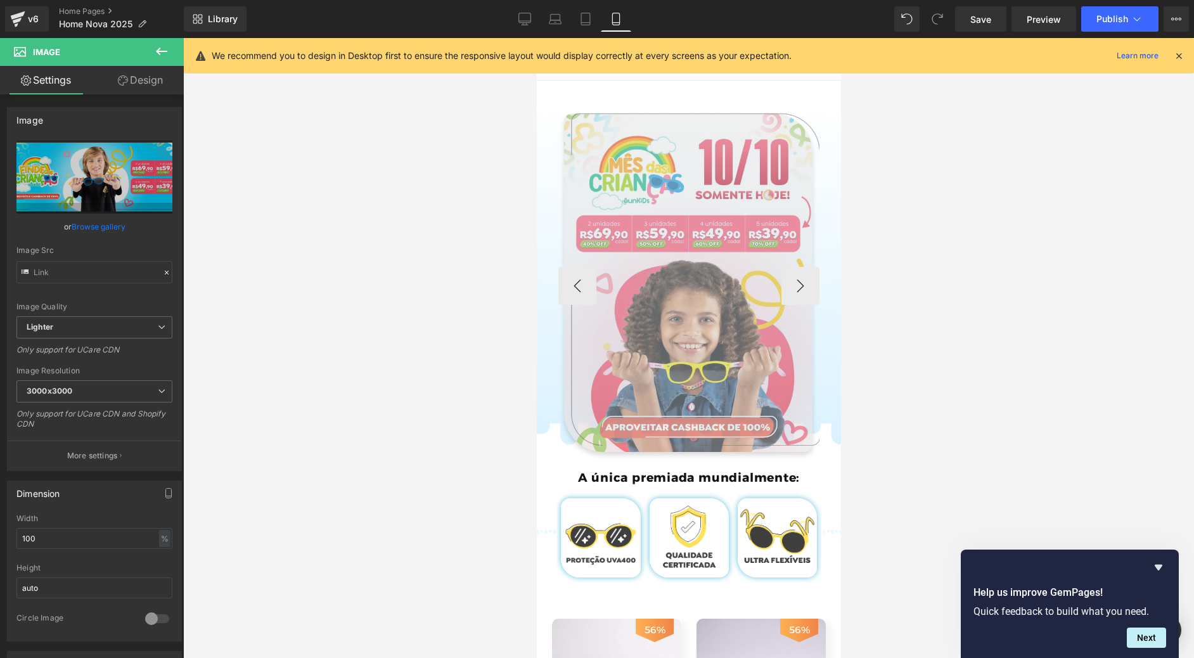
click at [632, 219] on img at bounding box center [689, 286] width 262 height 350
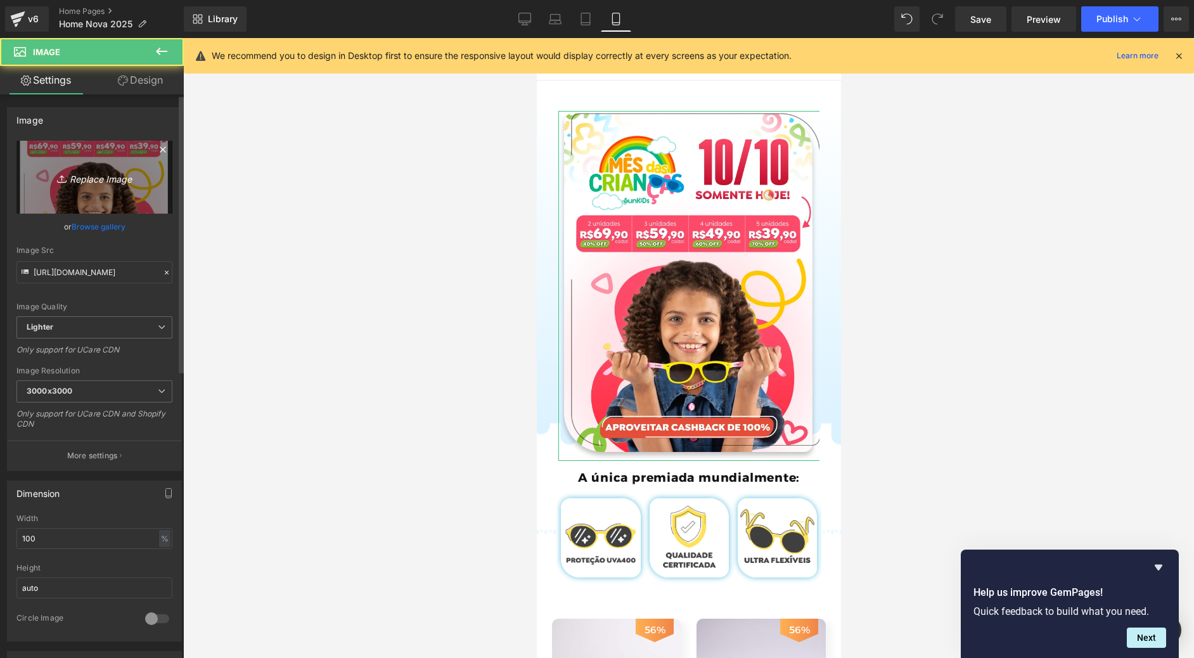
click at [76, 198] on link "Replace Image" at bounding box center [94, 177] width 156 height 73
type input "C:\fakepath\Group 772.webp"
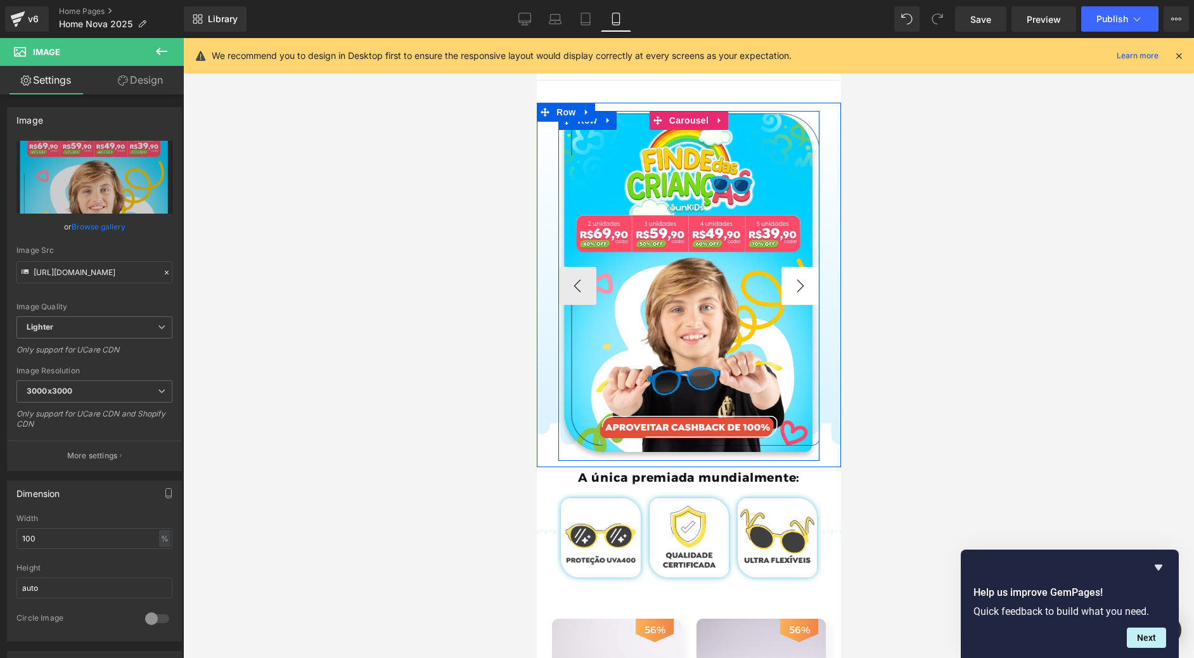
click at [801, 301] on button "›" at bounding box center [800, 286] width 38 height 38
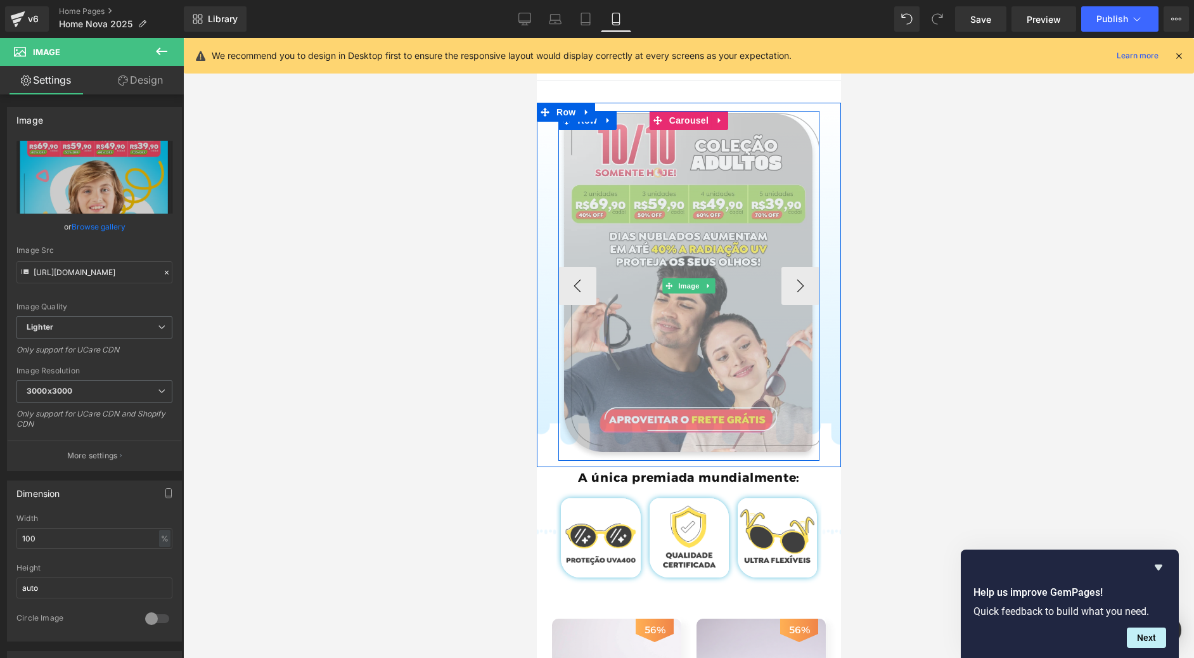
click at [700, 245] on img at bounding box center [689, 286] width 262 height 350
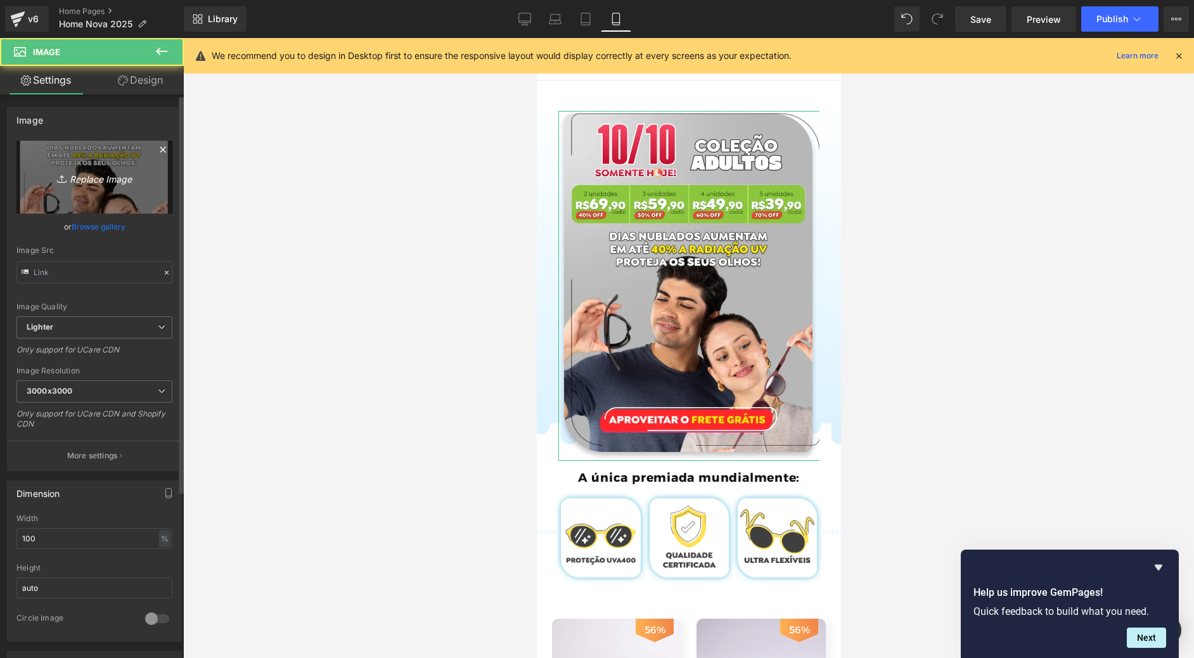
click at [44, 189] on link "Replace Image" at bounding box center [94, 177] width 156 height 73
type input "C:\fakepath\Group 719.webp"
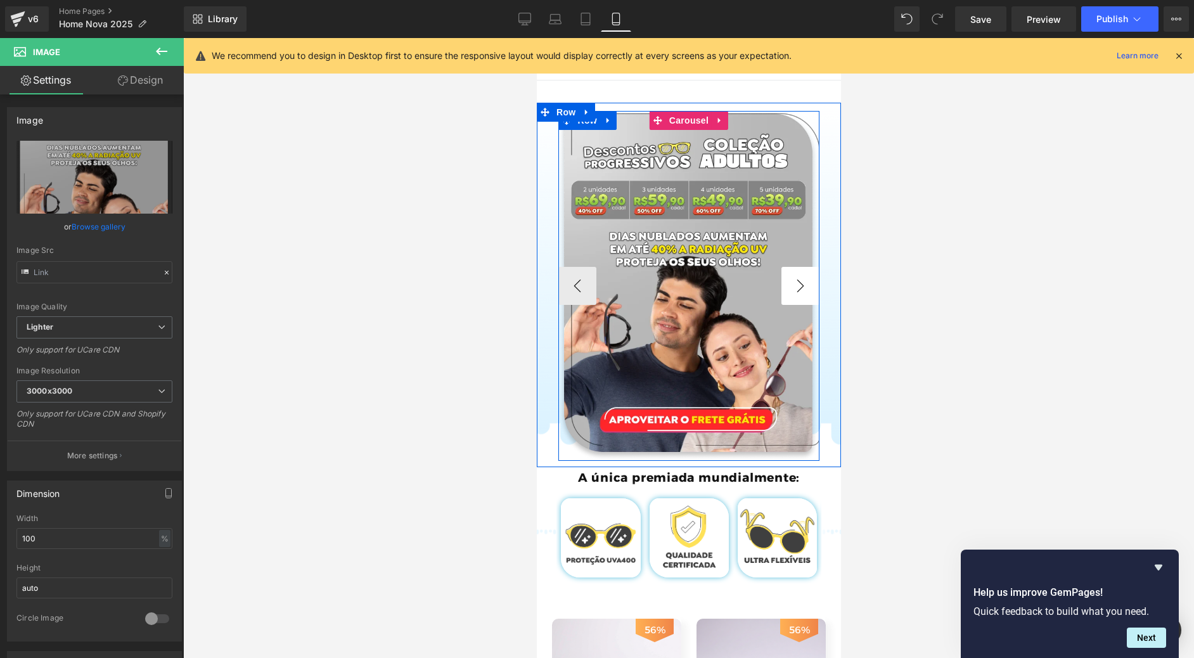
click at [793, 291] on button "›" at bounding box center [800, 286] width 38 height 38
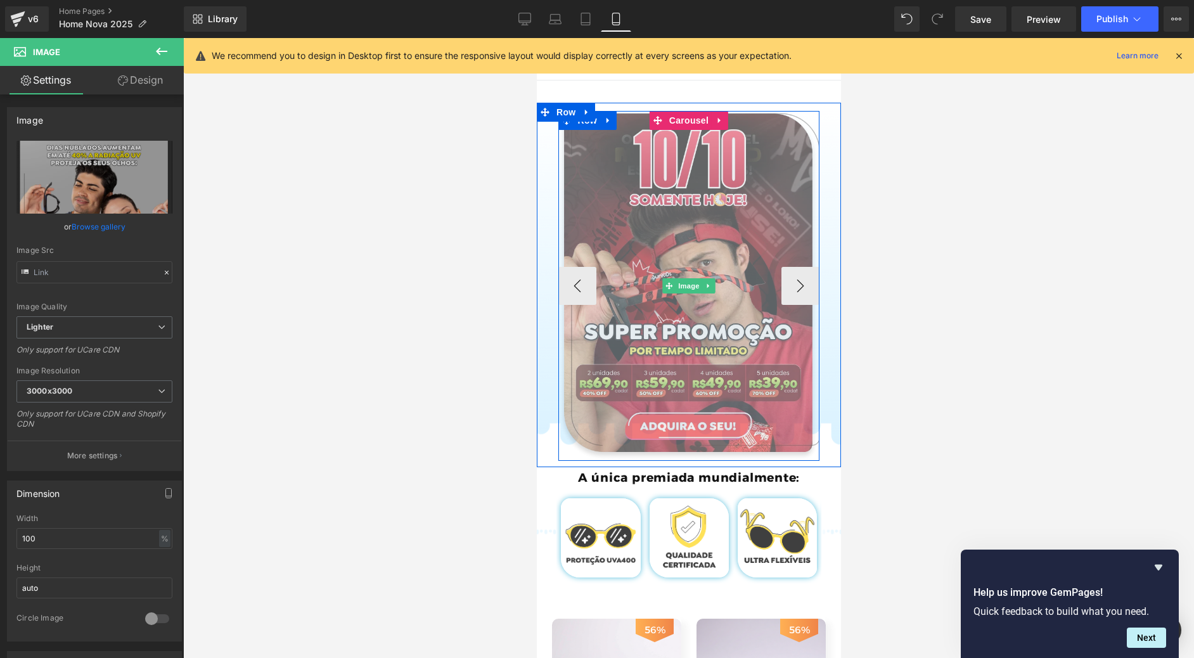
click at [683, 209] on img at bounding box center [689, 286] width 262 height 350
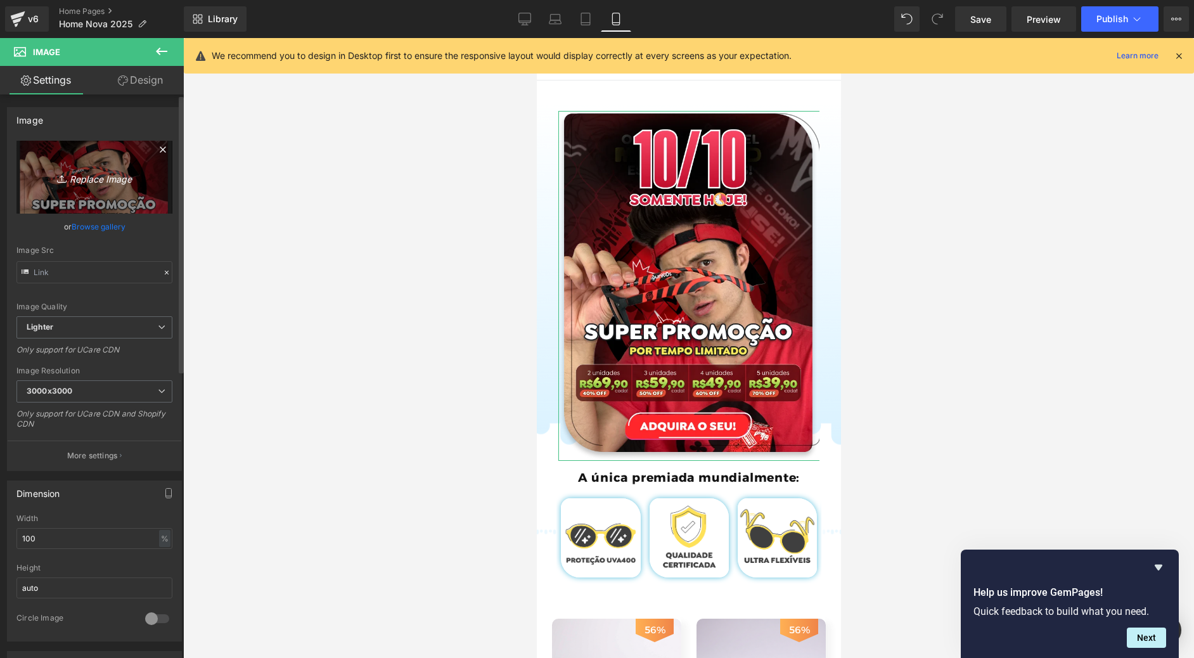
click at [96, 183] on icon "Replace Image" at bounding box center [94, 177] width 101 height 16
type input "C:\fakepath\Group 727.webp"
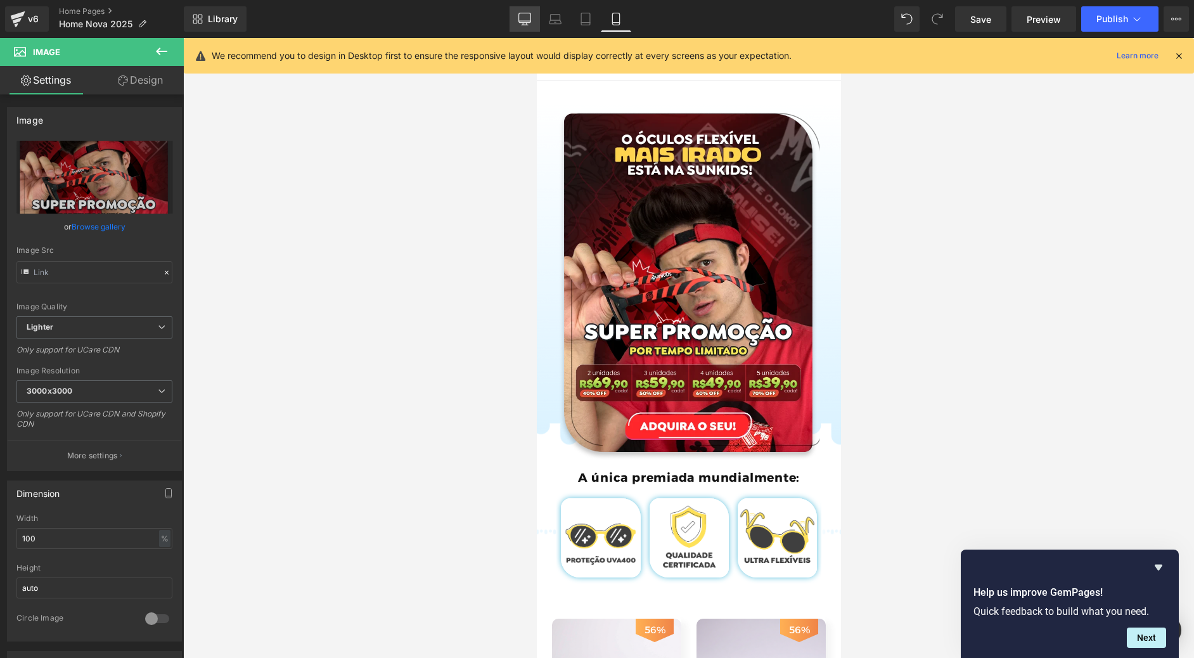
click at [525, 10] on link "Desktop" at bounding box center [524, 18] width 30 height 25
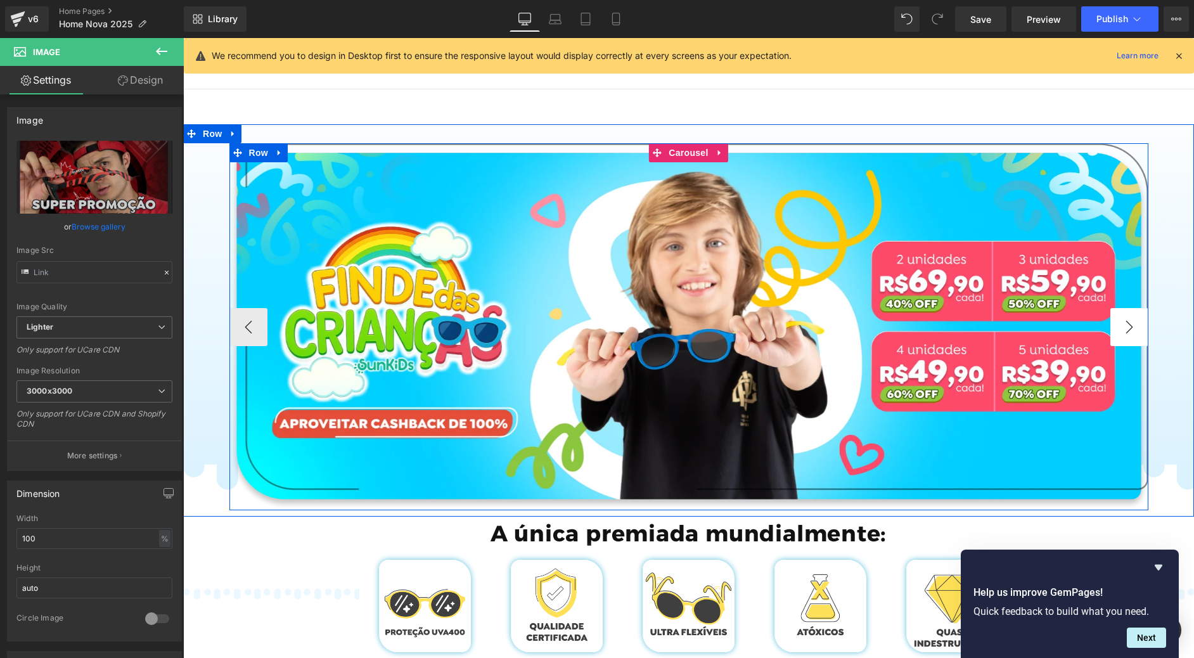
click at [1115, 316] on button "›" at bounding box center [1129, 327] width 38 height 38
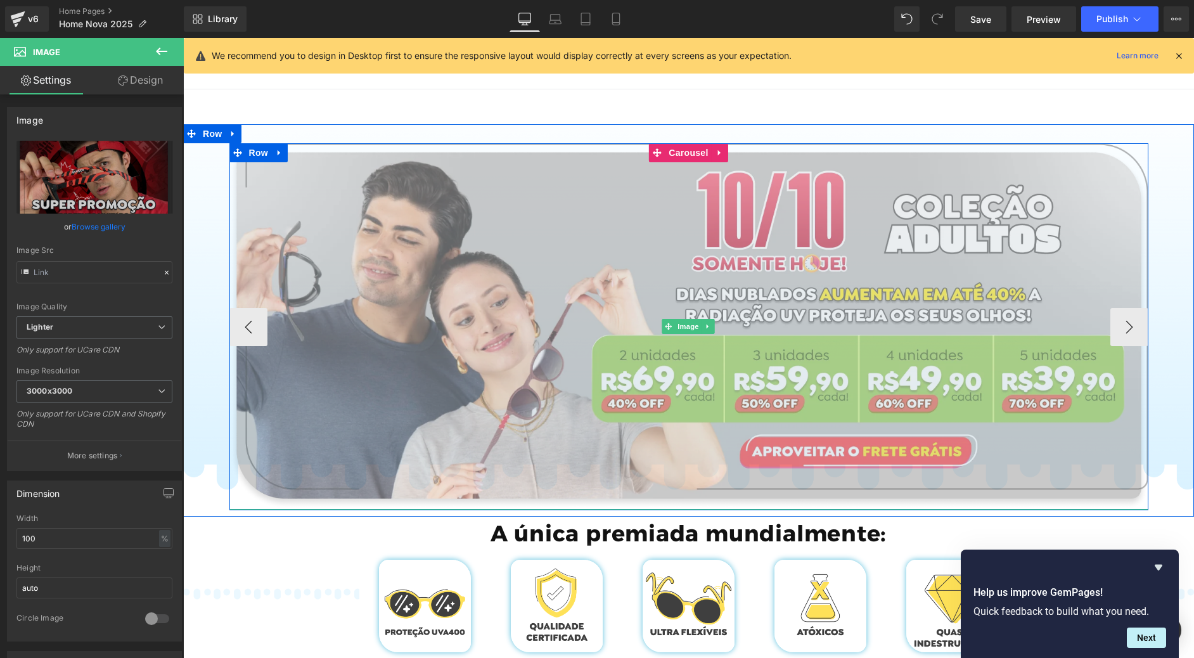
click at [780, 281] on img at bounding box center [688, 326] width 919 height 366
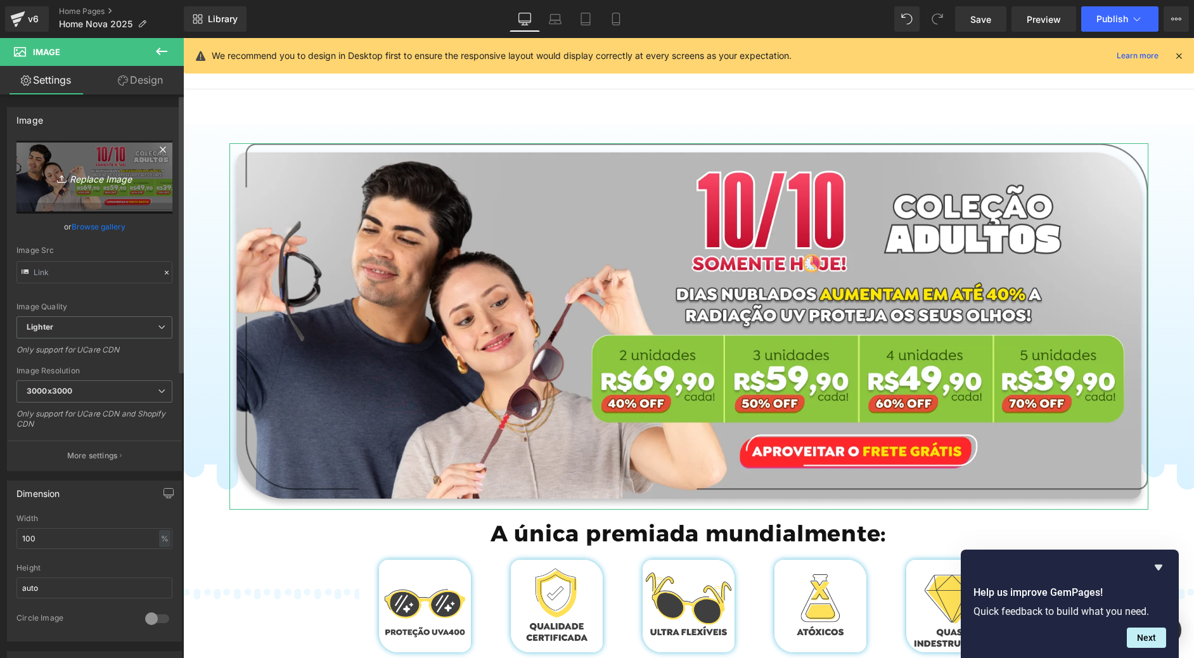
click at [78, 179] on icon "Replace Image" at bounding box center [94, 177] width 101 height 16
type input "C:\fakepath\Group 718.webp"
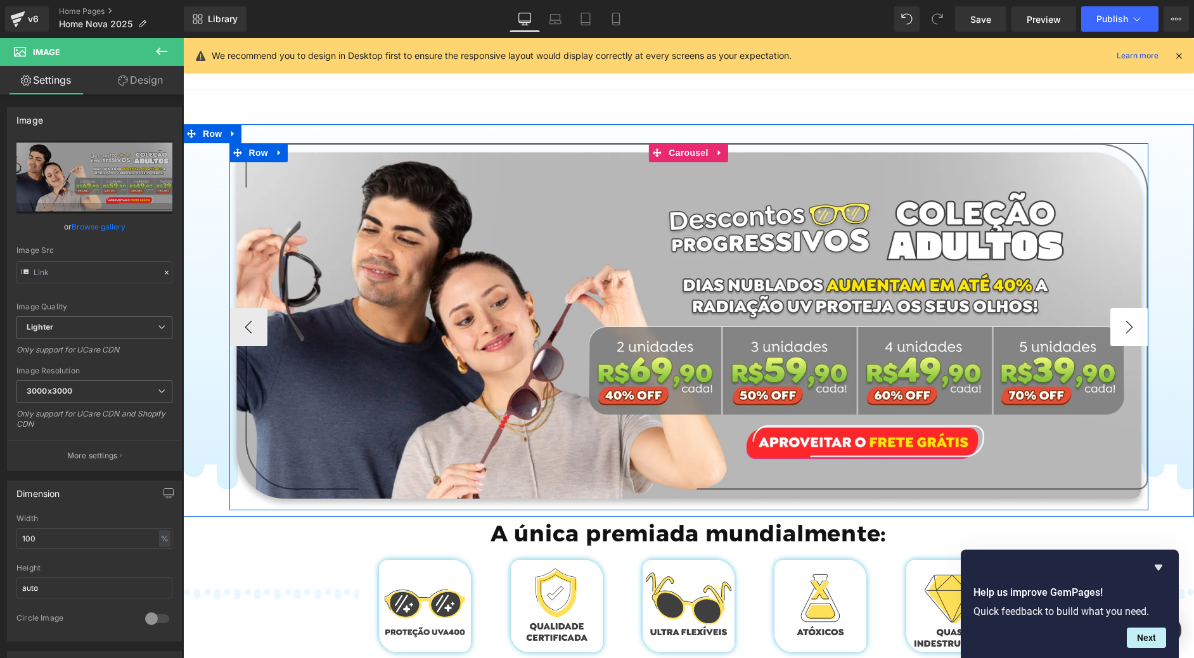
click at [1126, 316] on button "›" at bounding box center [1129, 327] width 38 height 38
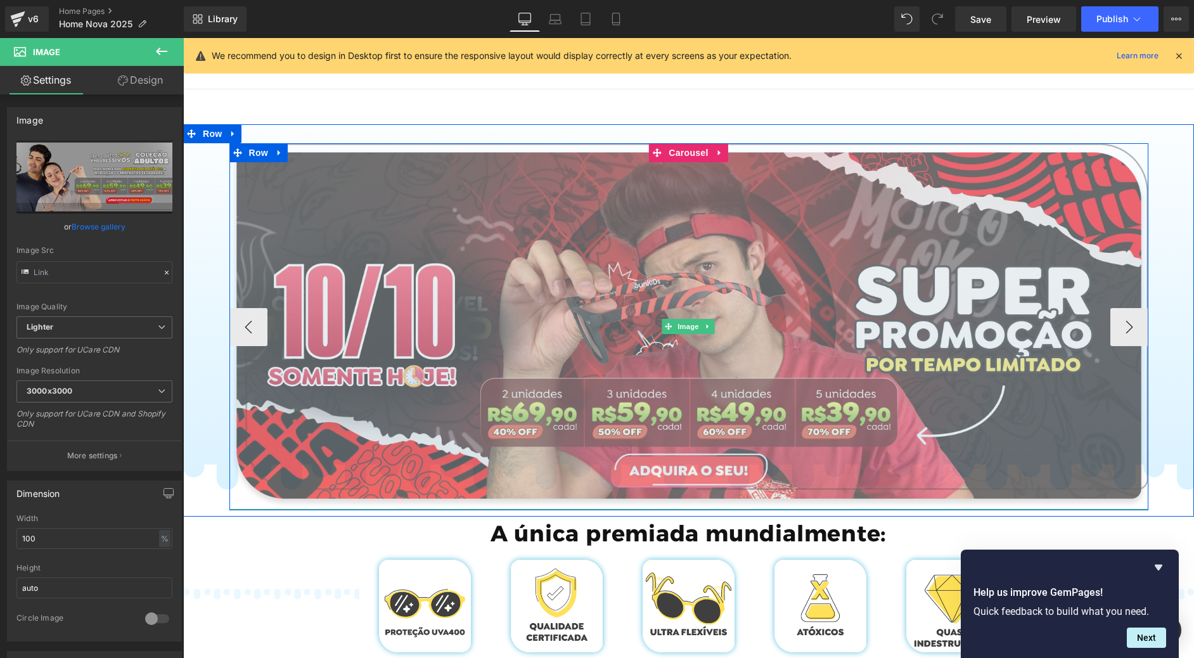
click at [560, 259] on img at bounding box center [688, 326] width 919 height 366
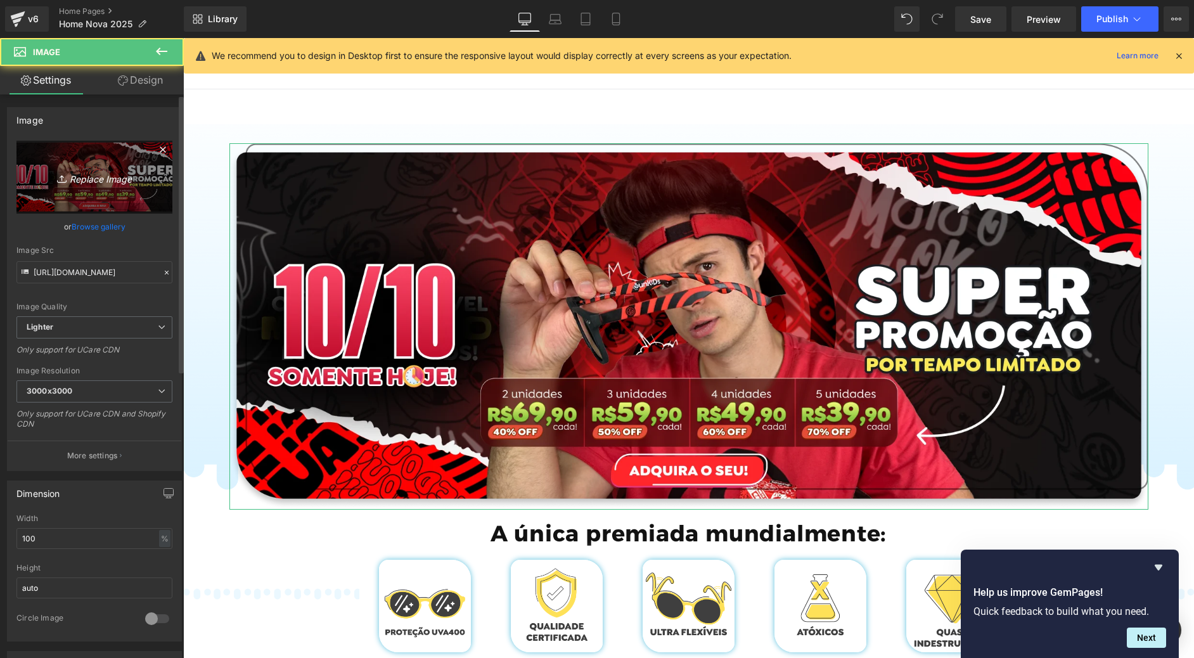
click at [105, 175] on icon "Replace Image" at bounding box center [94, 177] width 101 height 16
type input "C:\fakepath\Group 726.webp"
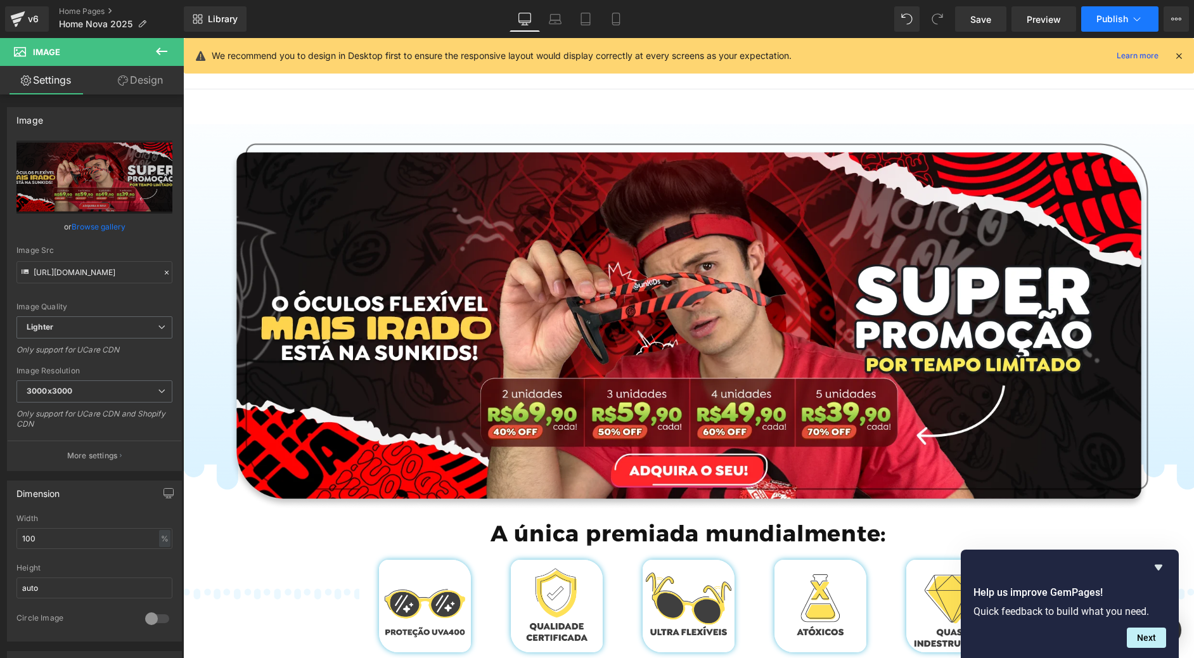
click at [1126, 17] on span "Publish" at bounding box center [1112, 19] width 32 height 10
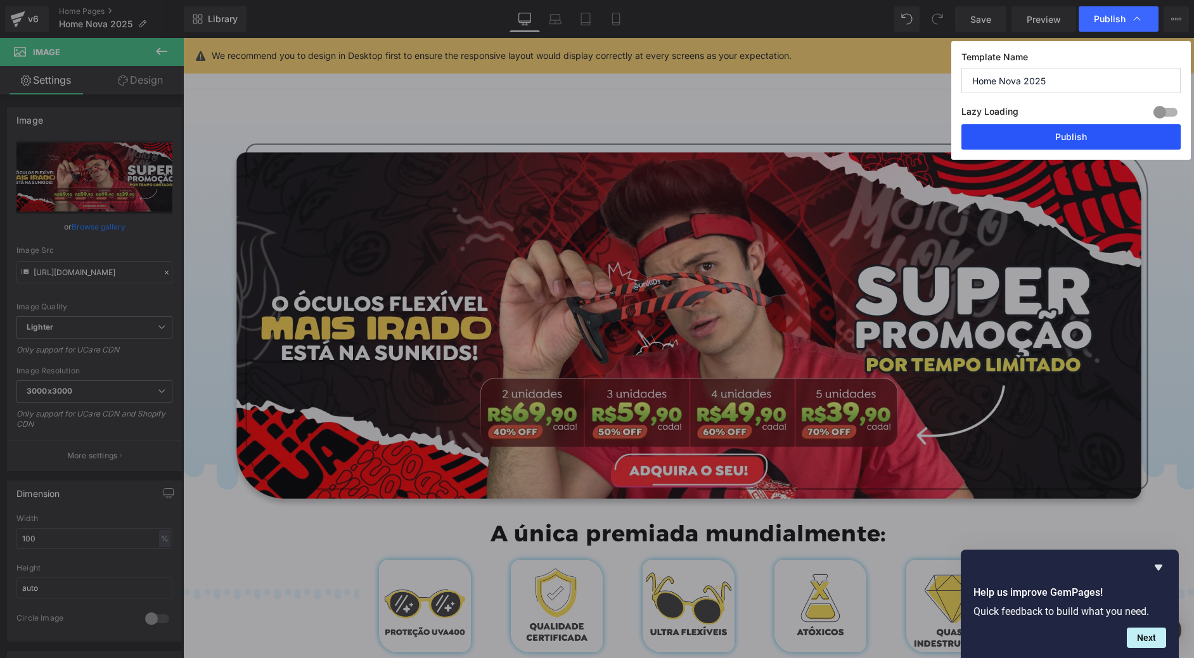
click at [1069, 143] on button "Publish" at bounding box center [1070, 136] width 219 height 25
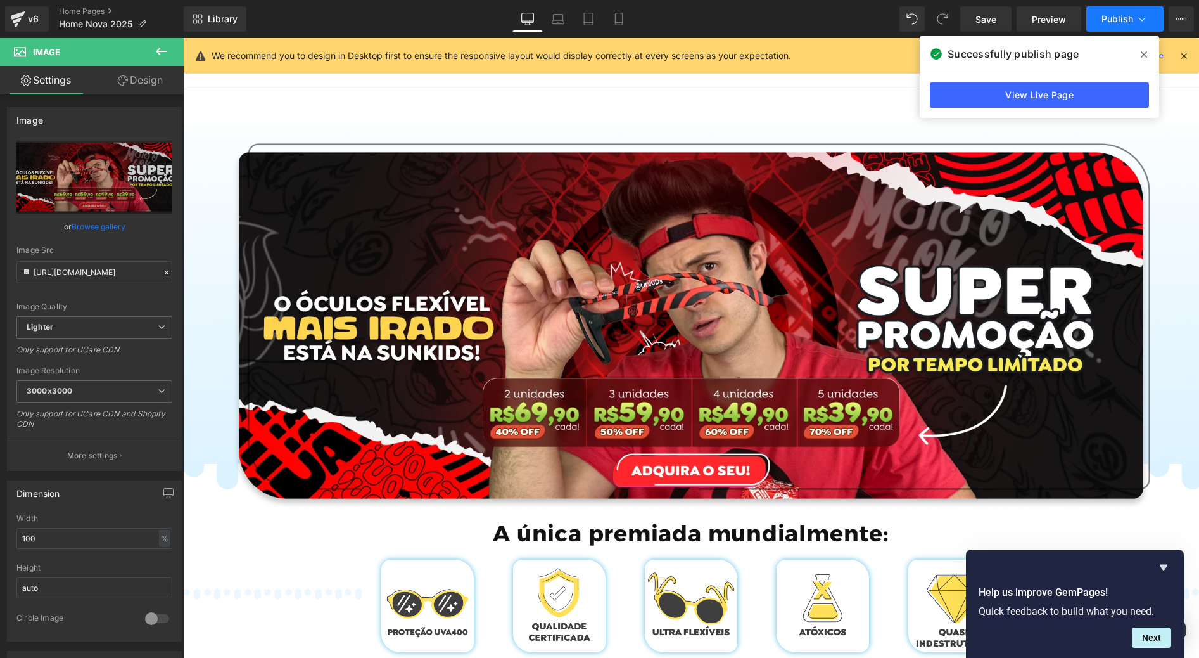
click at [1120, 6] on button "Publish" at bounding box center [1125, 18] width 77 height 25
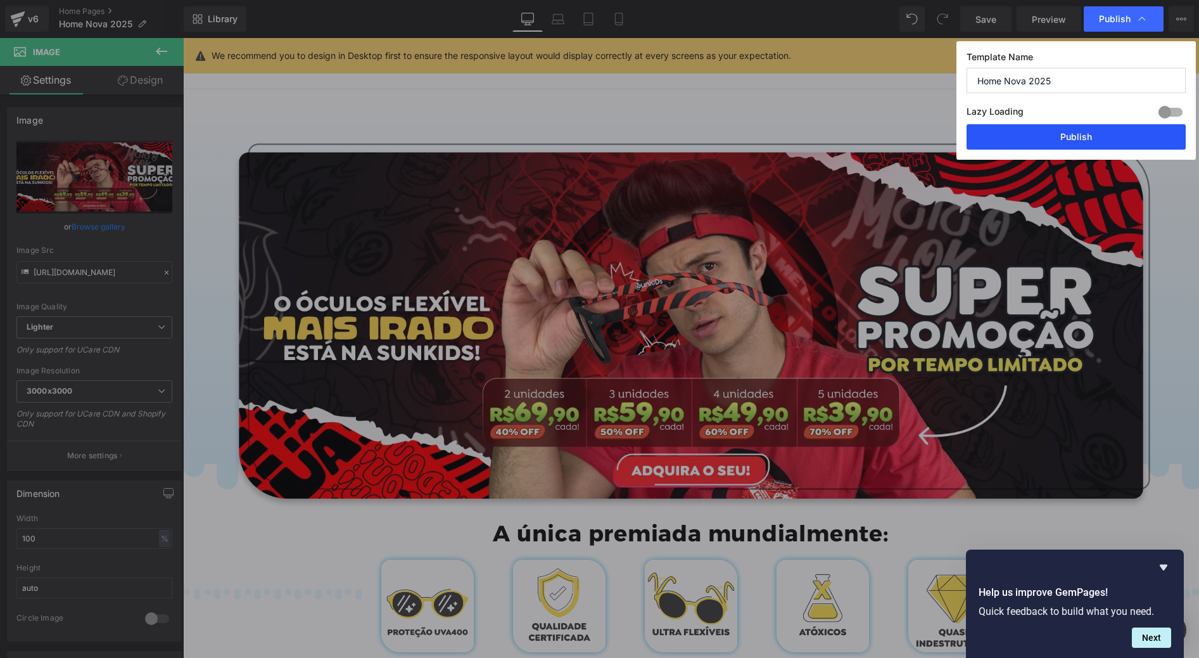
click at [1103, 146] on button "Publish" at bounding box center [1076, 136] width 219 height 25
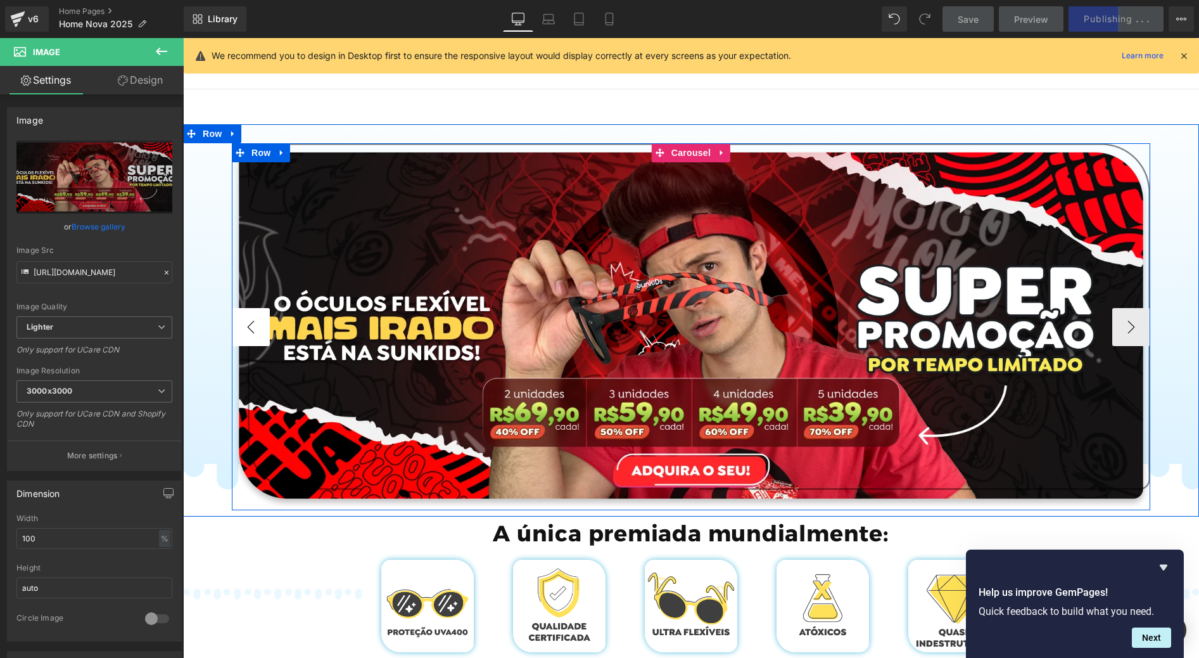
click at [245, 327] on button "‹" at bounding box center [251, 327] width 38 height 38
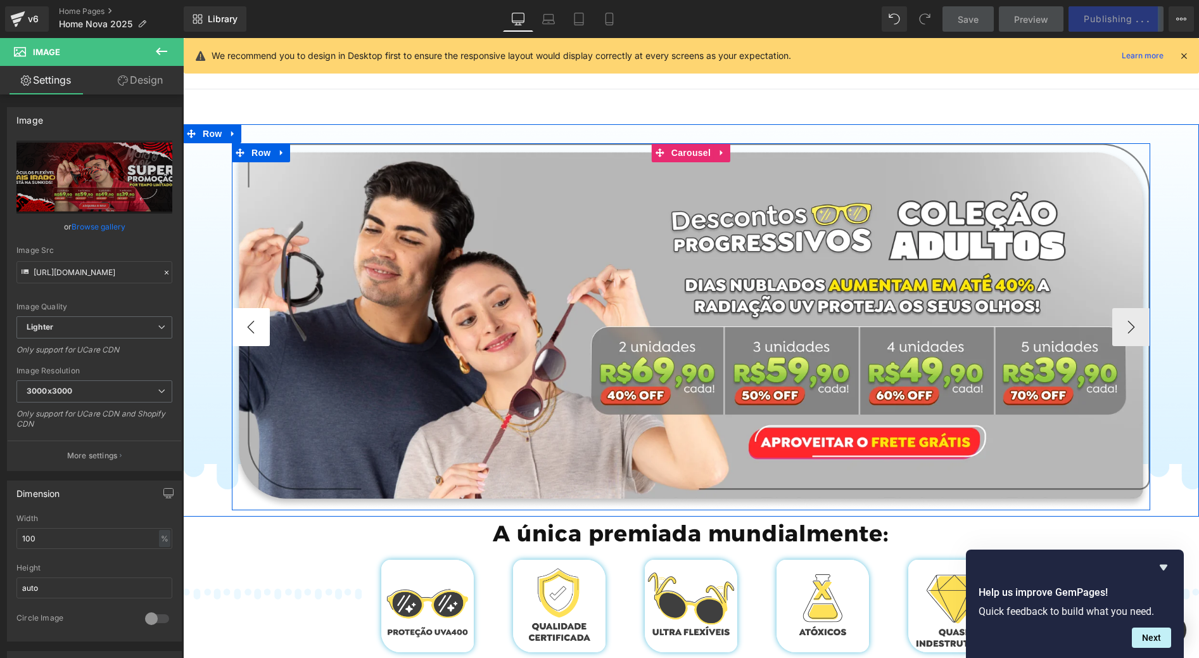
drag, startPoint x: 236, startPoint y: 329, endPoint x: 245, endPoint y: 329, distance: 8.2
click at [236, 329] on button "‹" at bounding box center [251, 327] width 38 height 38
